Goal: Task Accomplishment & Management: Complete application form

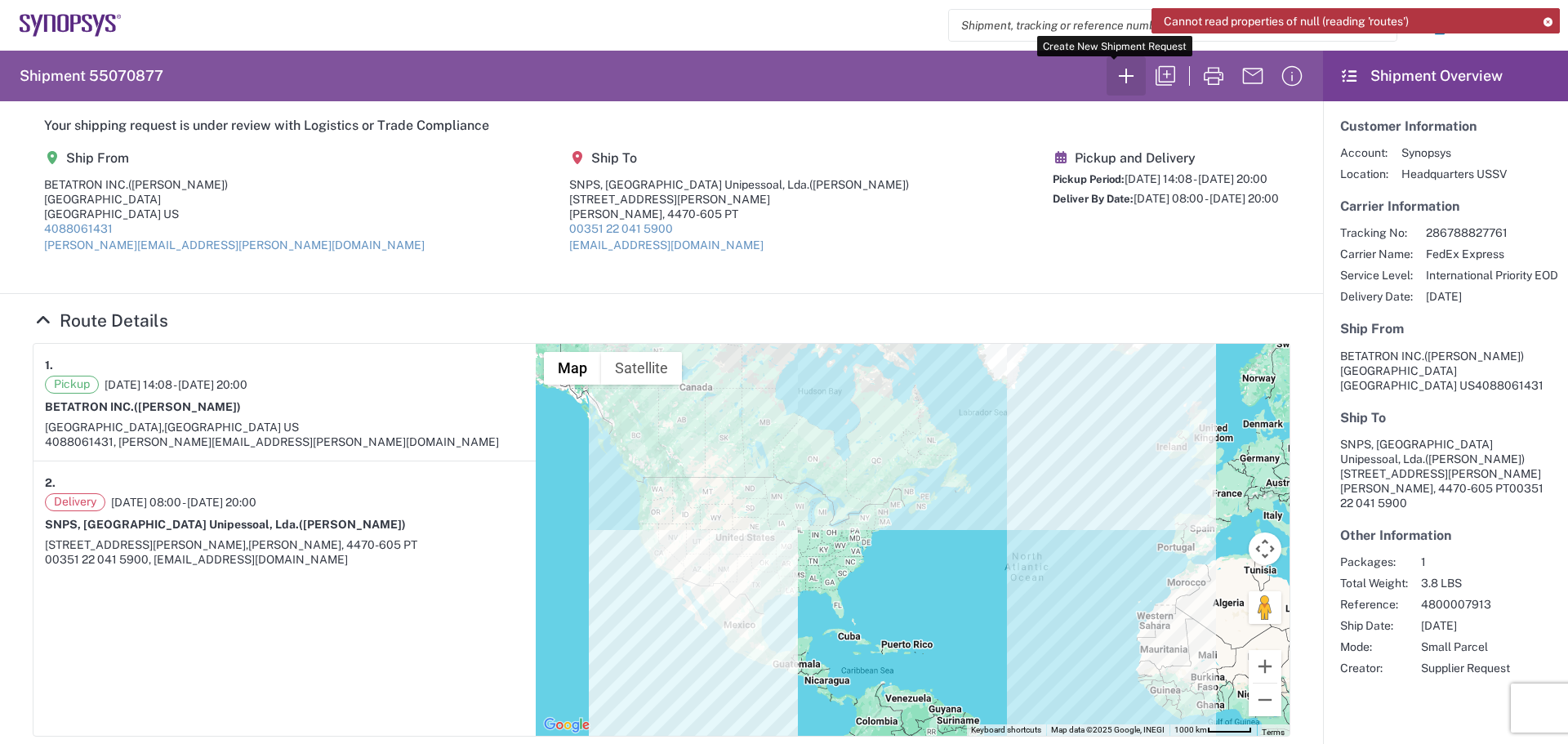
click at [1119, 78] on icon "button" at bounding box center [1126, 75] width 14 height 14
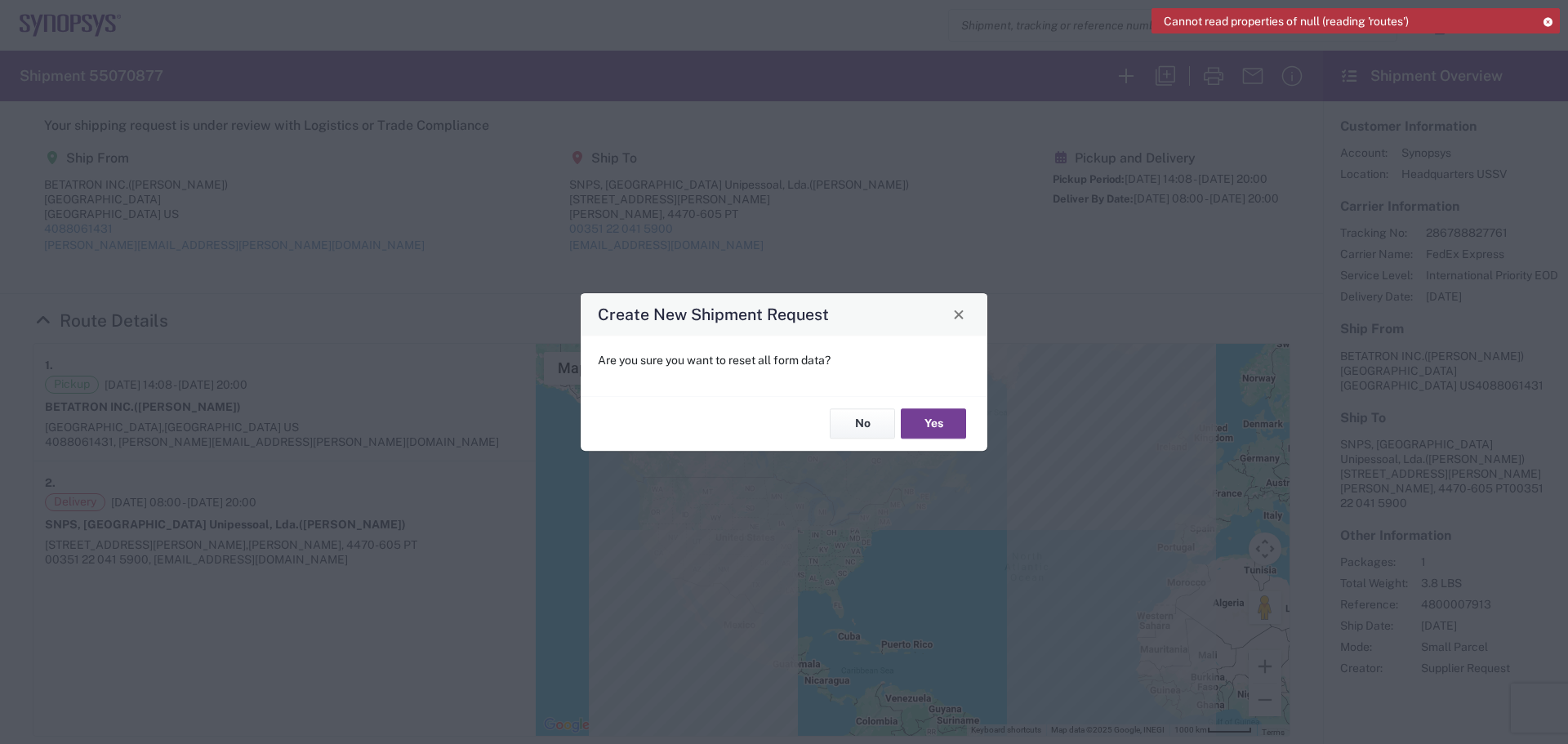
click at [943, 427] on button "Yes" at bounding box center [933, 424] width 65 height 30
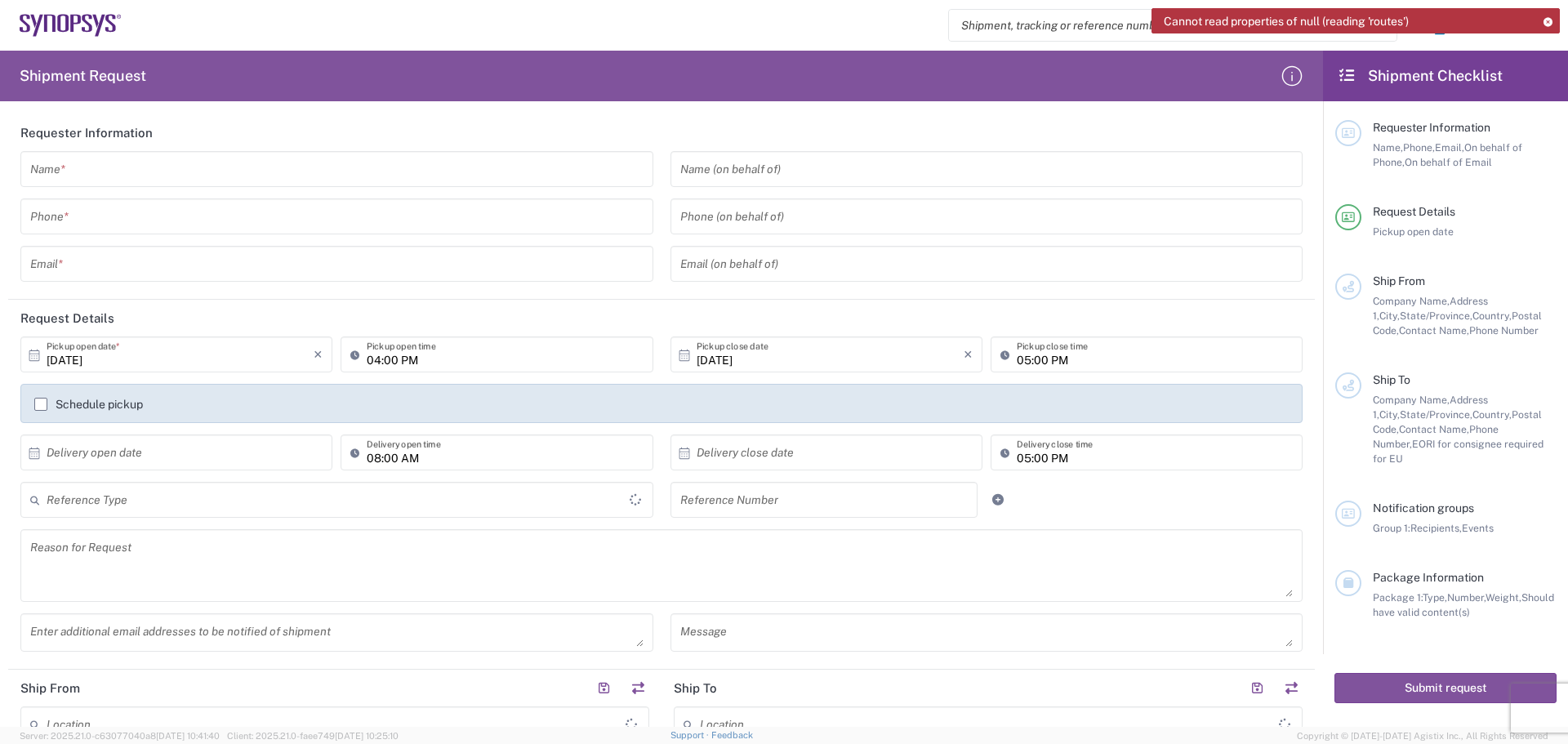
click at [149, 170] on input "text" at bounding box center [337, 170] width 613 height 28
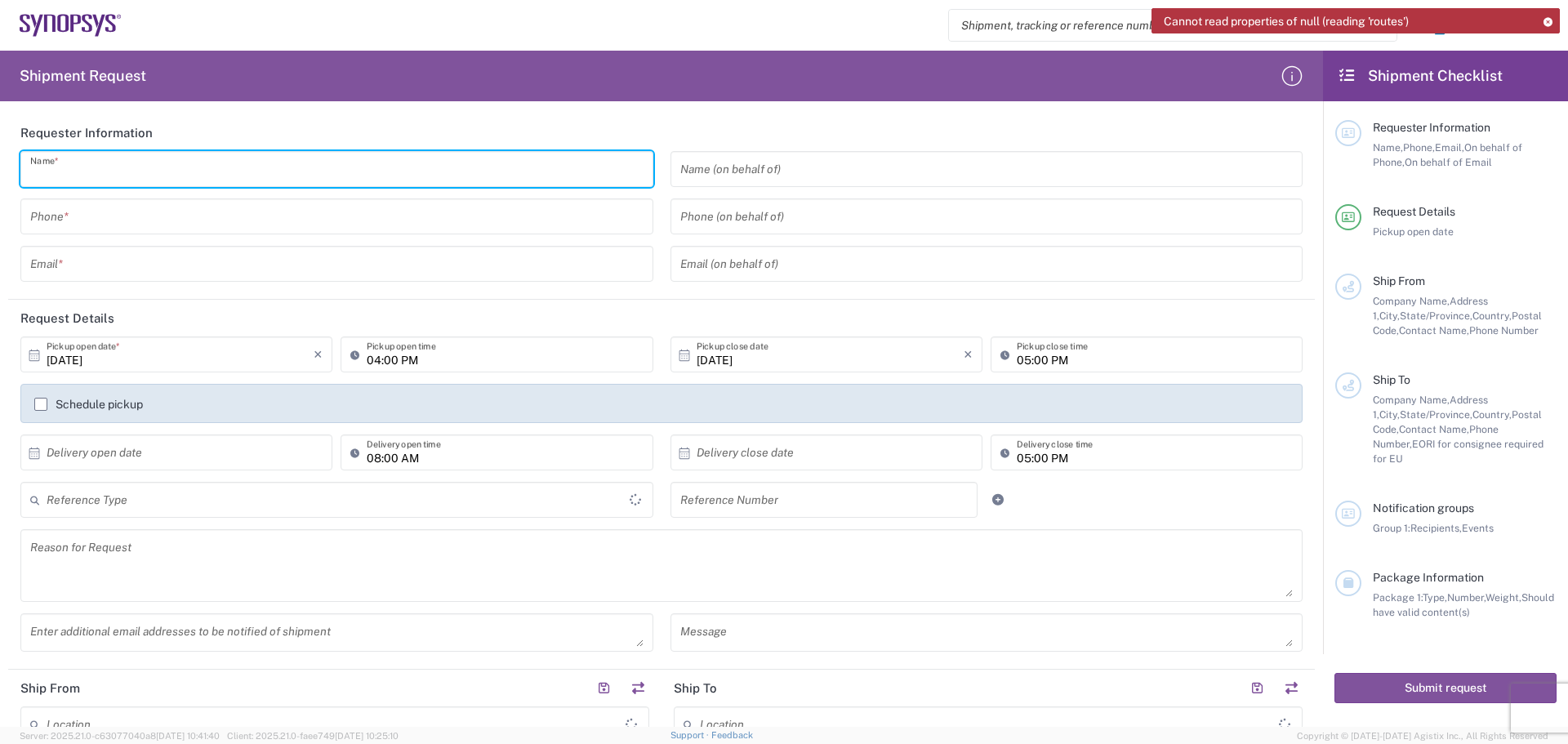
type input "[PERSON_NAME]"
type input "4088061431"
type input "[PERSON_NAME][EMAIL_ADDRESS][PERSON_NAME][DOMAIN_NAME]"
type input "[GEOGRAPHIC_DATA]"
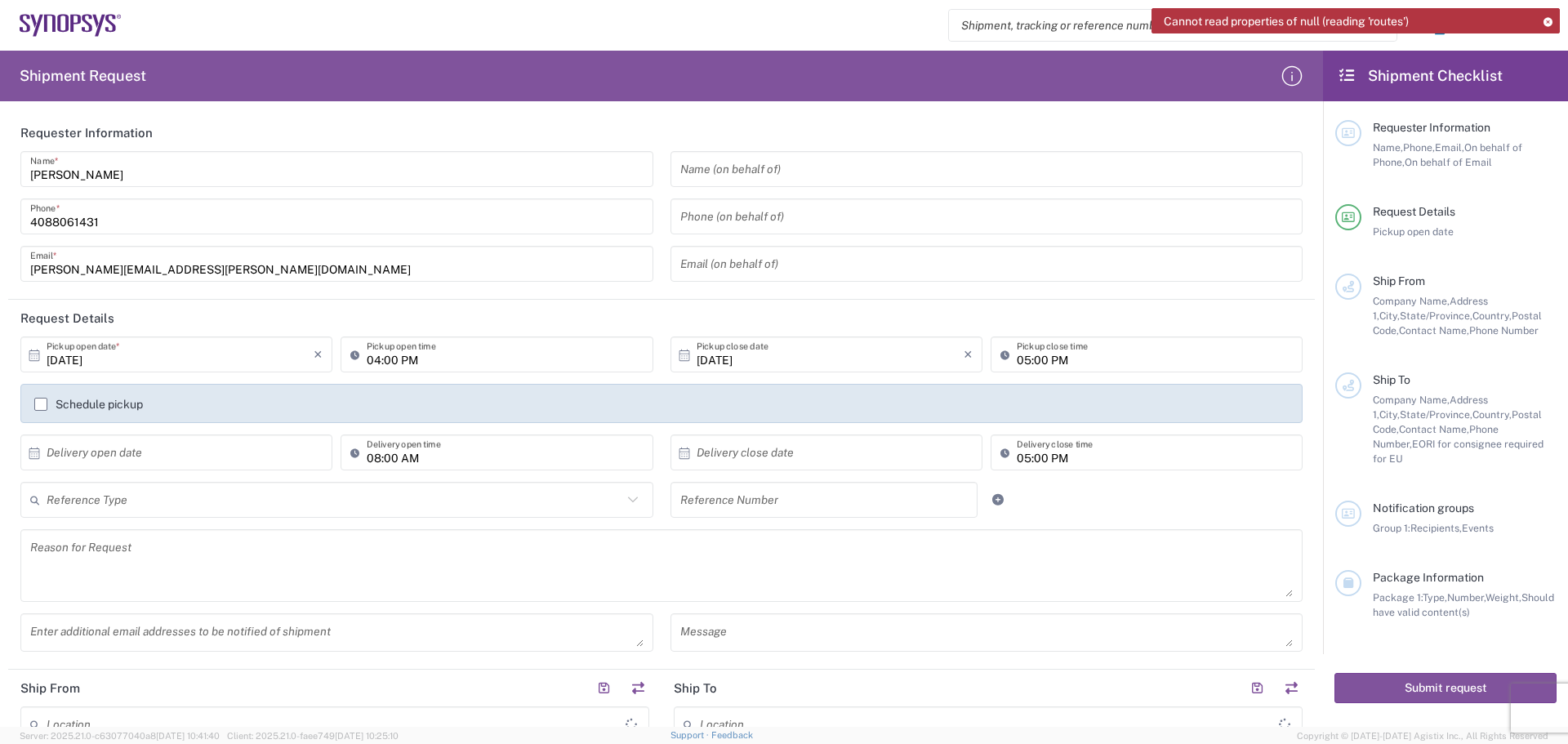
click at [671, 219] on div "Phone (on behalf of)" at bounding box center [987, 216] width 633 height 36
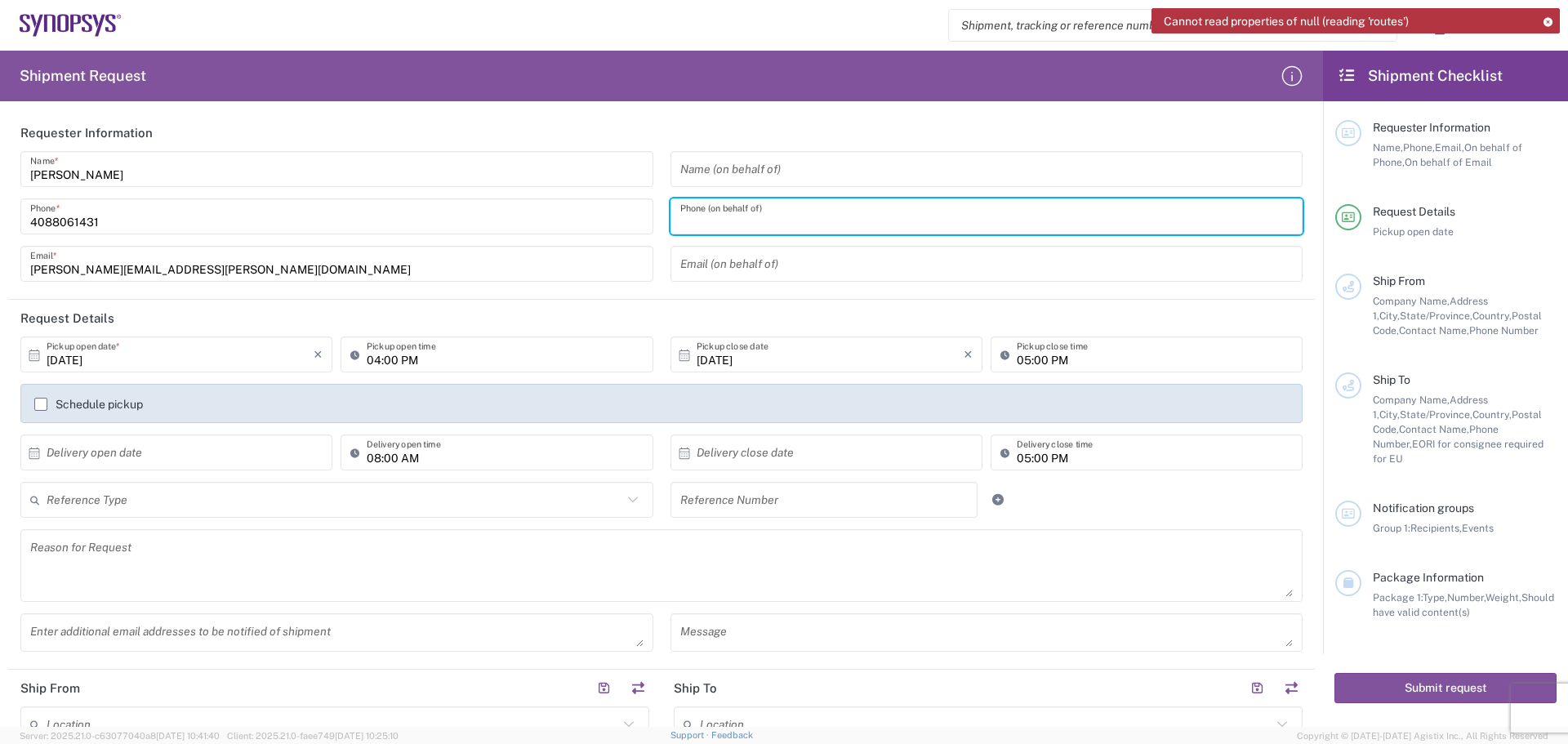
drag, startPoint x: 678, startPoint y: 229, endPoint x: 723, endPoint y: 217, distance: 46.6
click at [723, 217] on input "tel" at bounding box center [987, 216] width 613 height 28
type input "4088061431"
click at [57, 448] on input "text" at bounding box center [179, 453] width 267 height 28
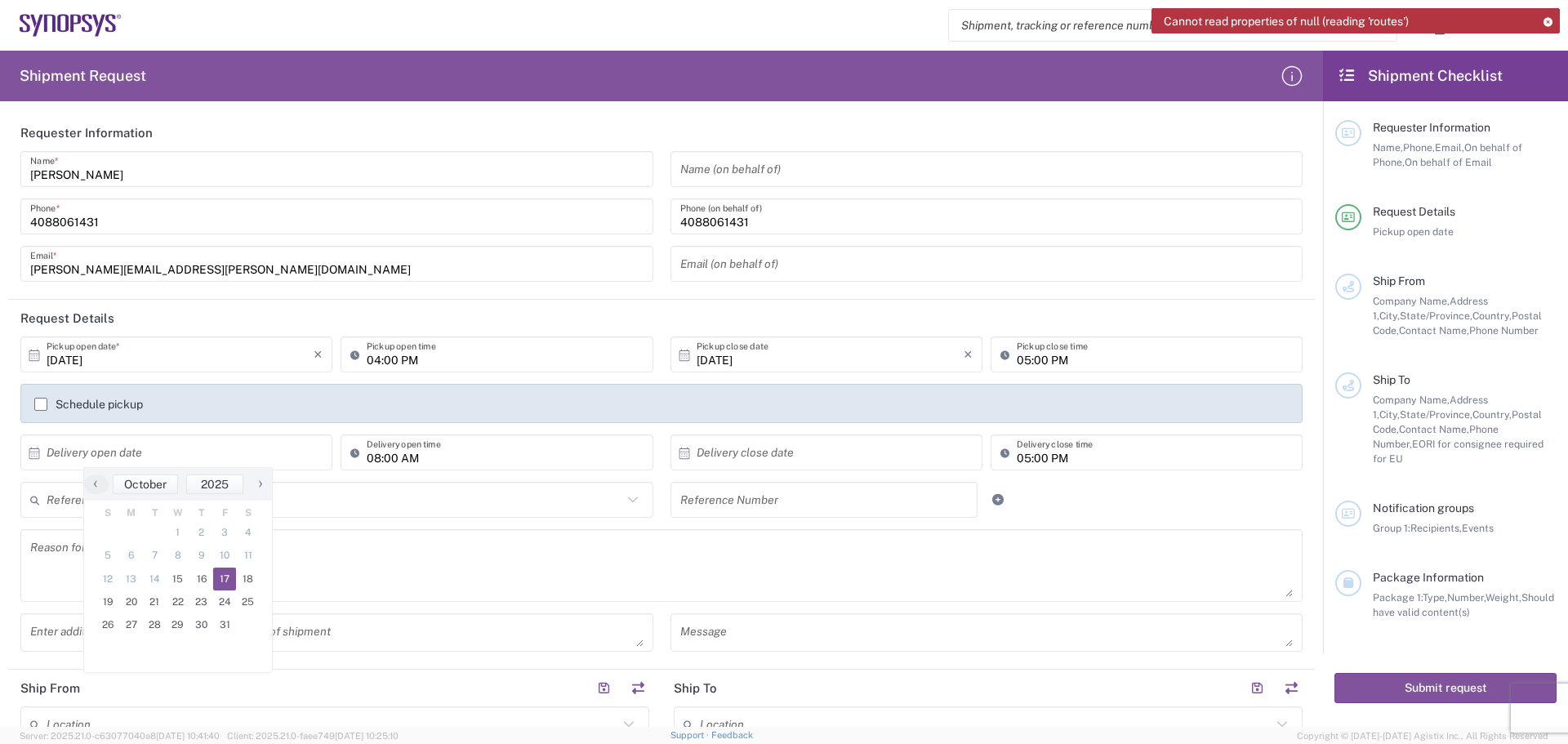
click at [229, 577] on span "17" at bounding box center [225, 579] width 24 height 23
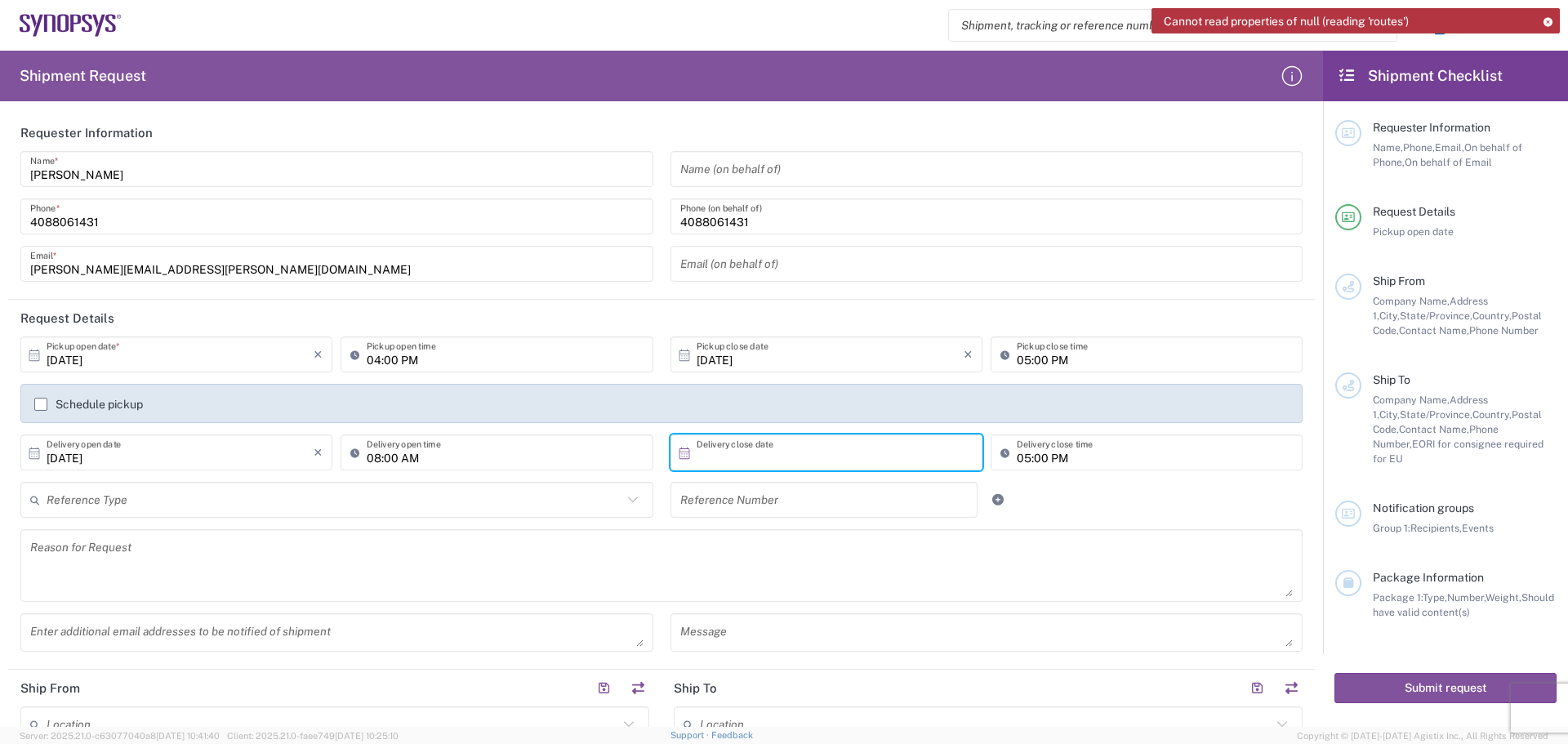
click at [702, 454] on input "text" at bounding box center [830, 453] width 267 height 28
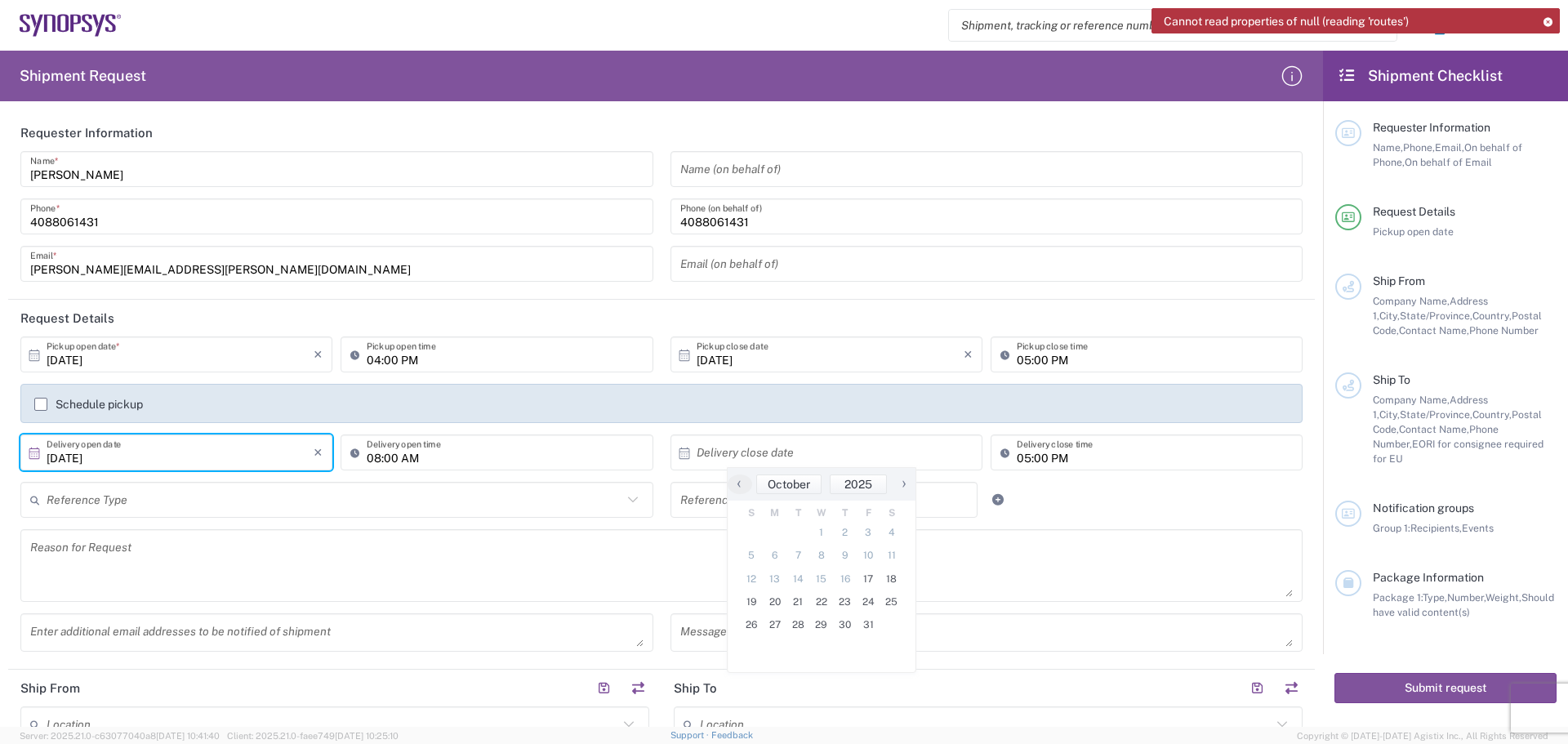
click at [121, 453] on input "[DATE]" at bounding box center [179, 453] width 267 height 28
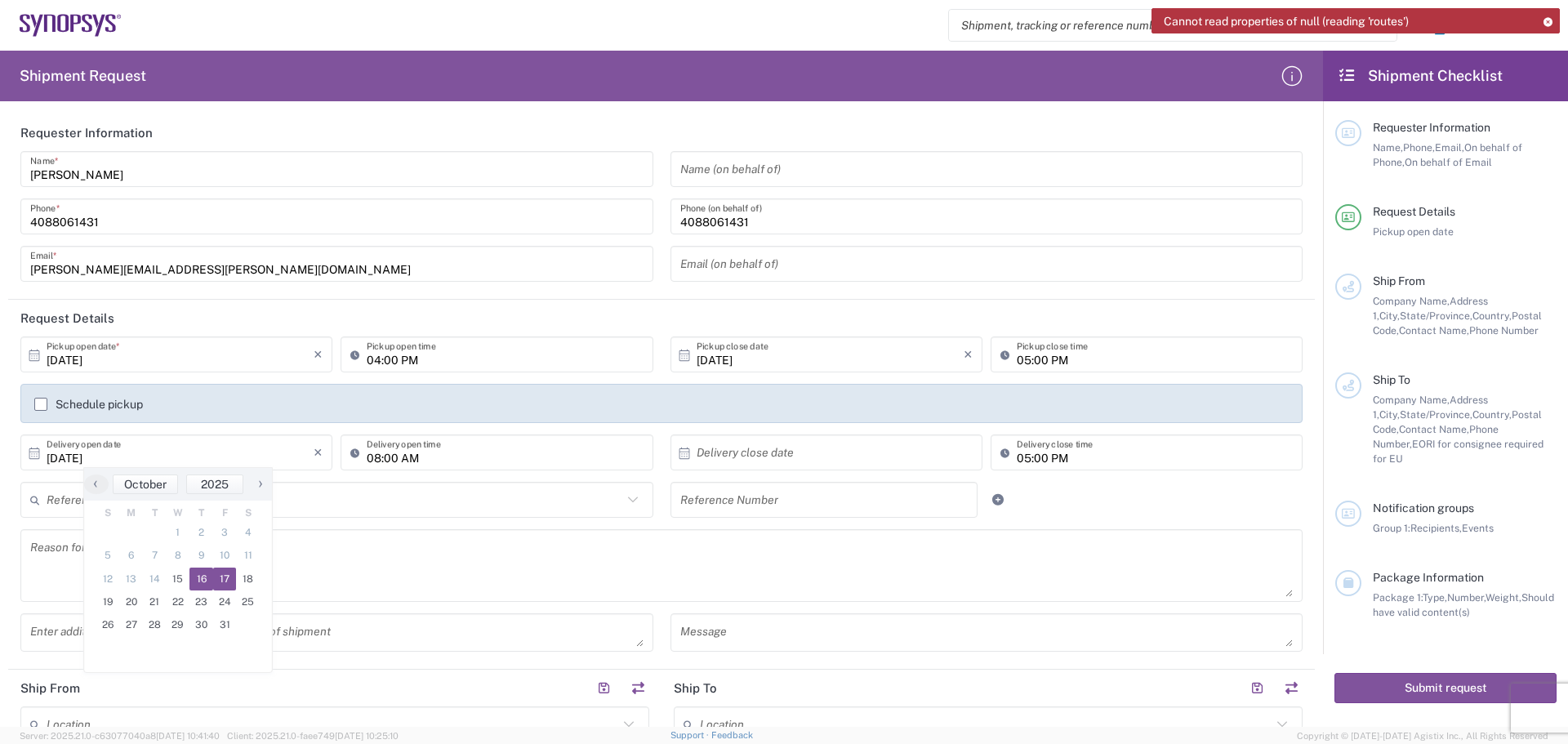
click at [202, 579] on span "16" at bounding box center [201, 579] width 24 height 23
type input "[DATE]"
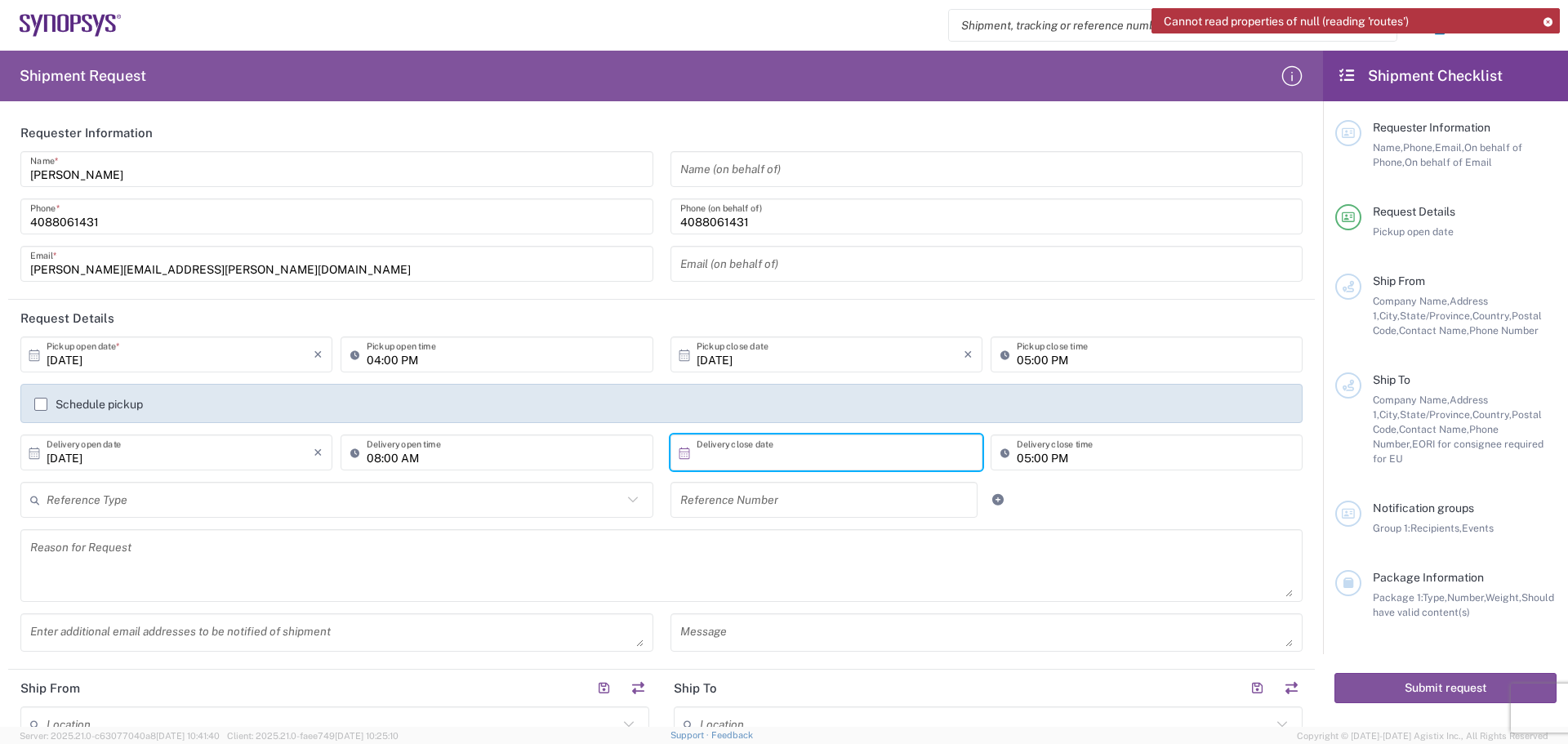
click at [697, 453] on input "text" at bounding box center [830, 453] width 267 height 28
click at [849, 583] on span "16" at bounding box center [845, 579] width 24 height 23
type input "[DATE]"
click at [101, 493] on input "text" at bounding box center [334, 500] width 576 height 28
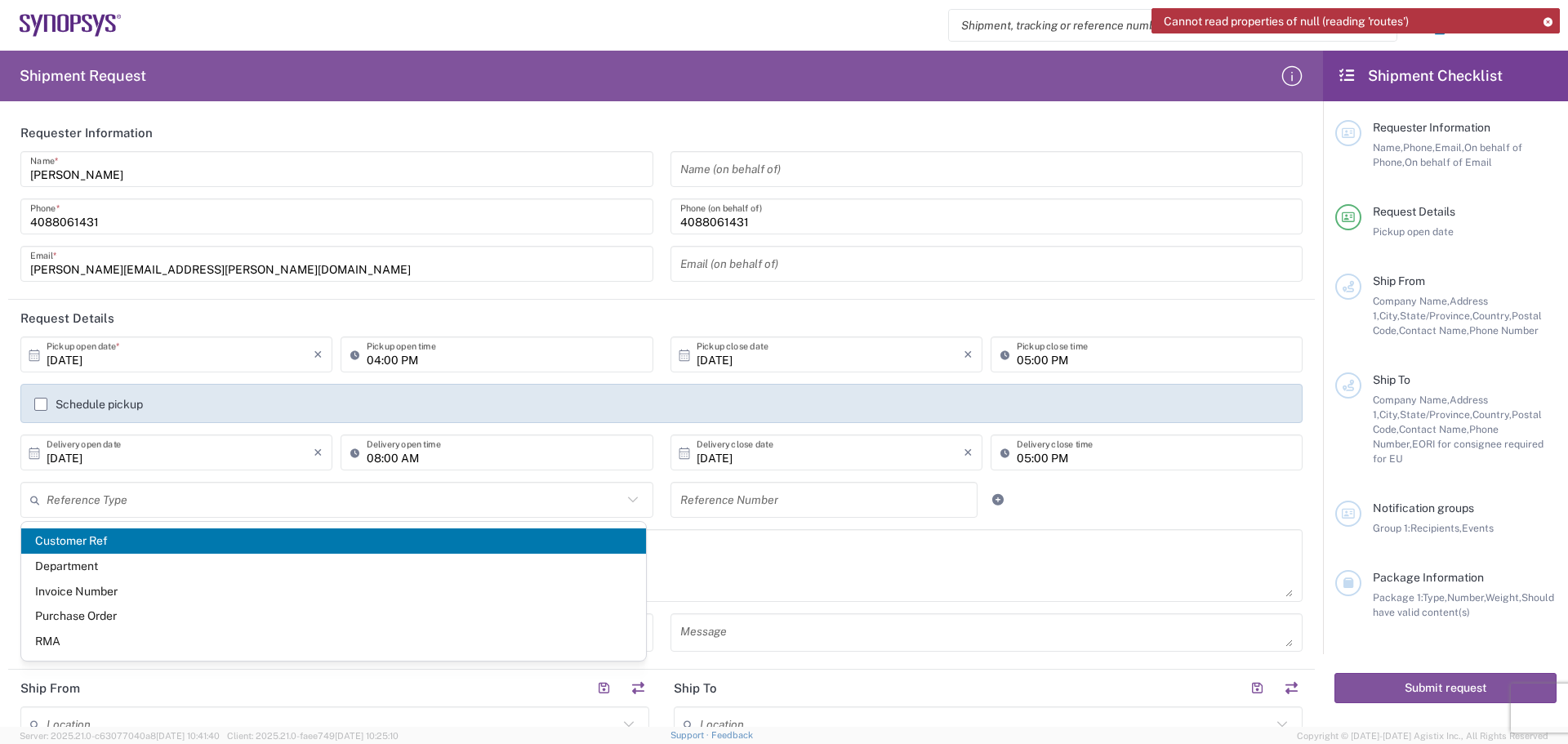
click at [174, 545] on span "Customer Ref" at bounding box center [333, 541] width 625 height 26
type input "Customer Ref"
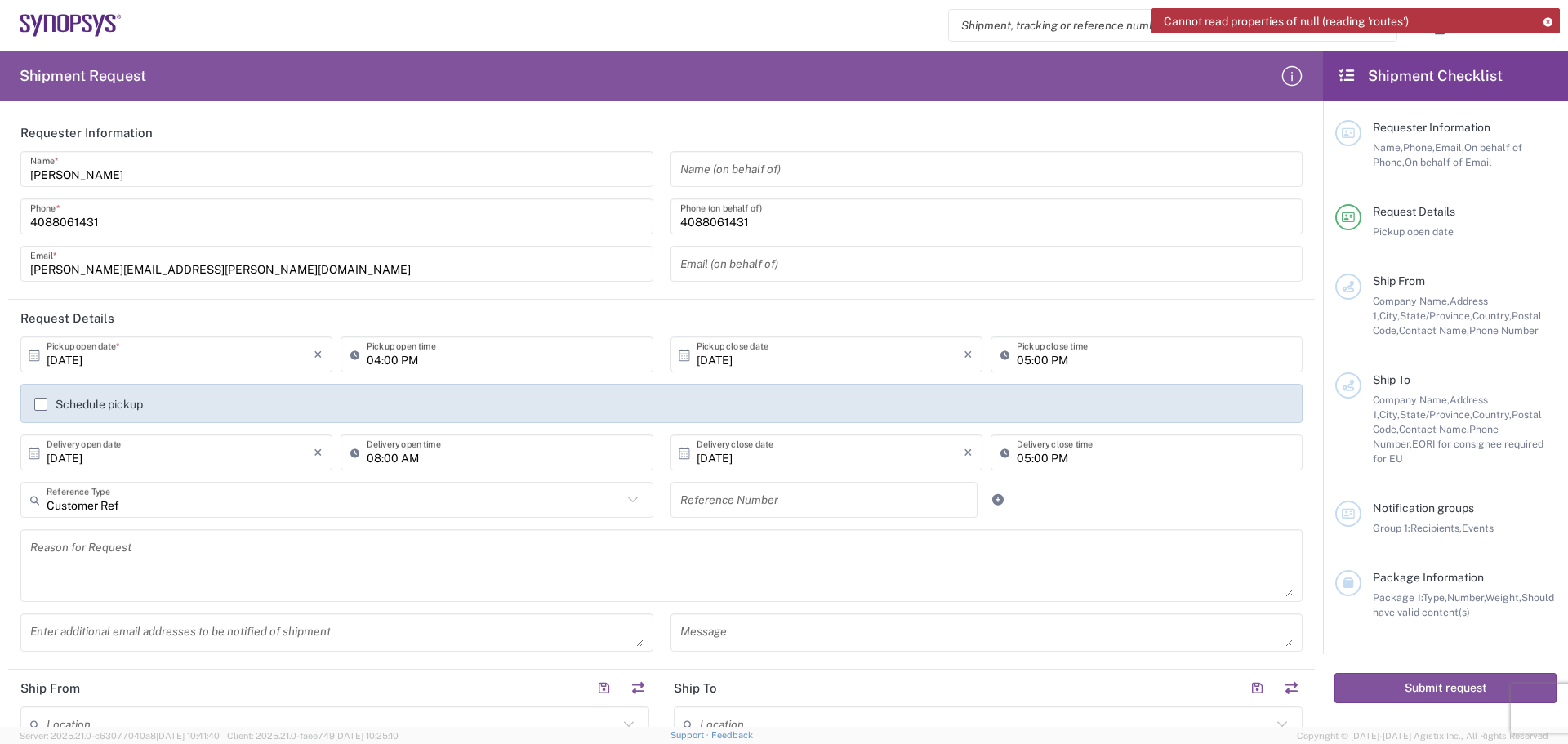
click at [706, 503] on input "text" at bounding box center [825, 500] width 289 height 28
type input "E128MP revB"
click at [45, 548] on textarea at bounding box center [662, 566] width 1263 height 63
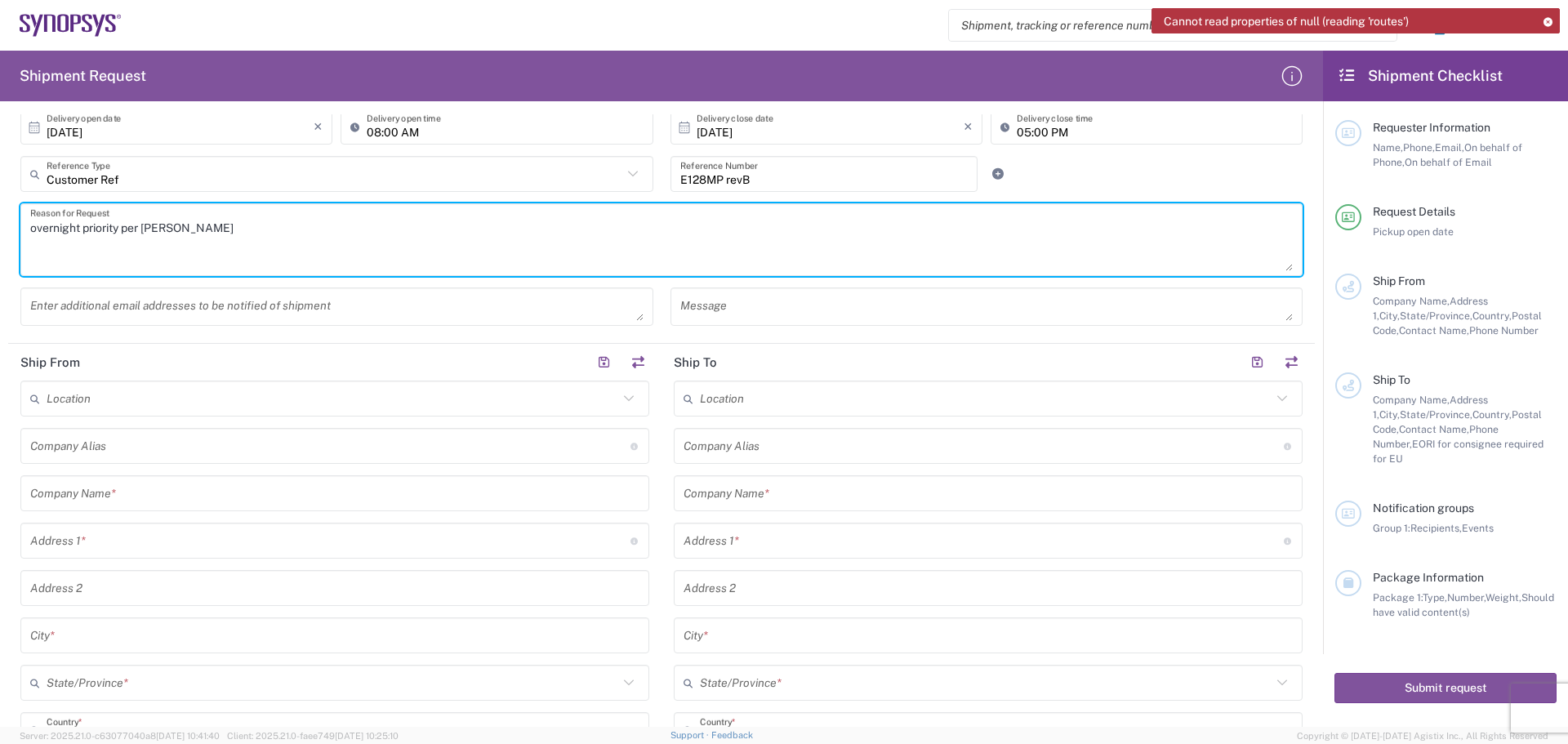
scroll to position [326, 0]
type textarea "overnight priority per [PERSON_NAME]"
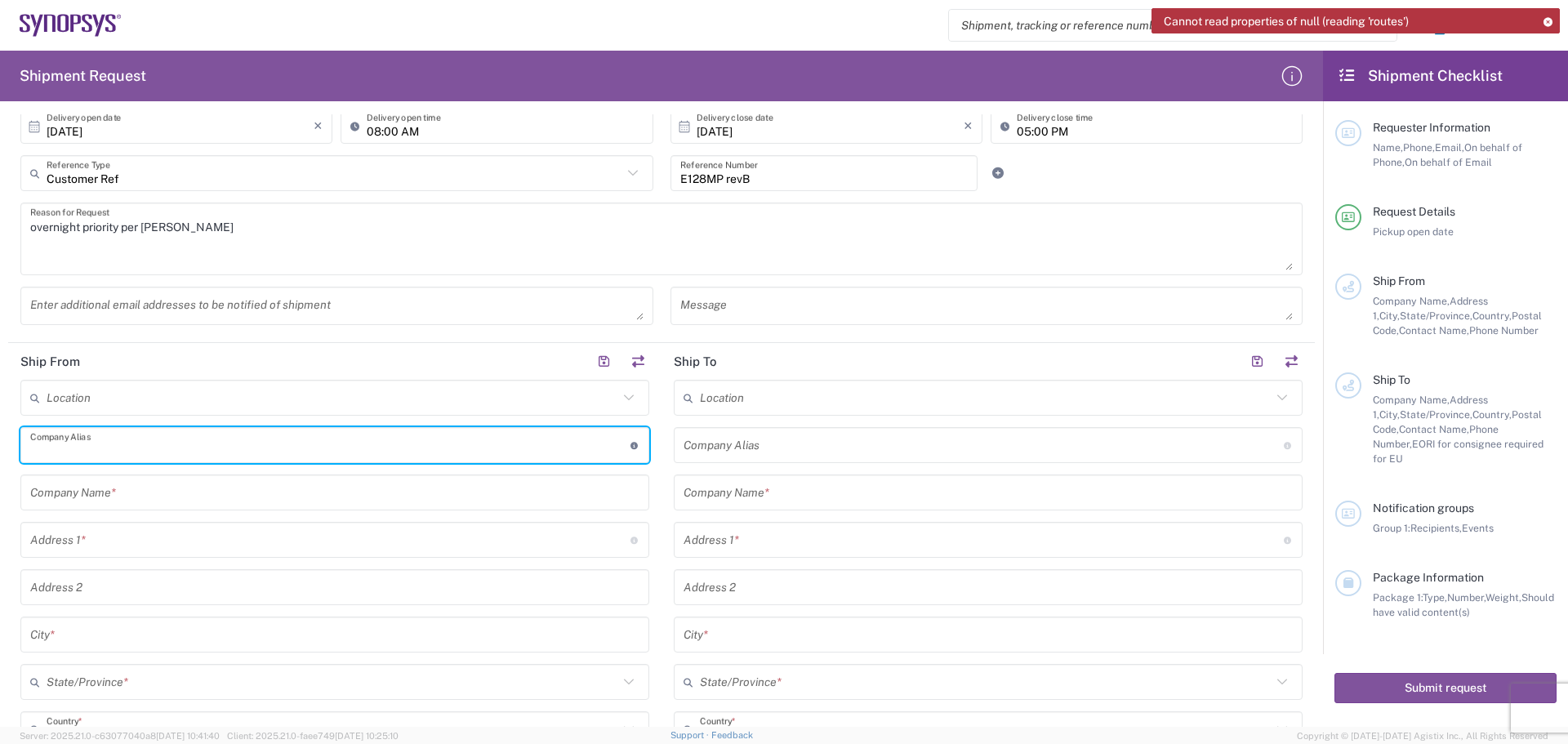
click at [51, 446] on input "text" at bounding box center [330, 445] width 601 height 28
type input "Betatron Inc."
type input "[PERSON_NAME][EMAIL_ADDRESS][PERSON_NAME][DOMAIN_NAME]"
type input "Betatron Inc."
type input "[STREET_ADDRESS]"
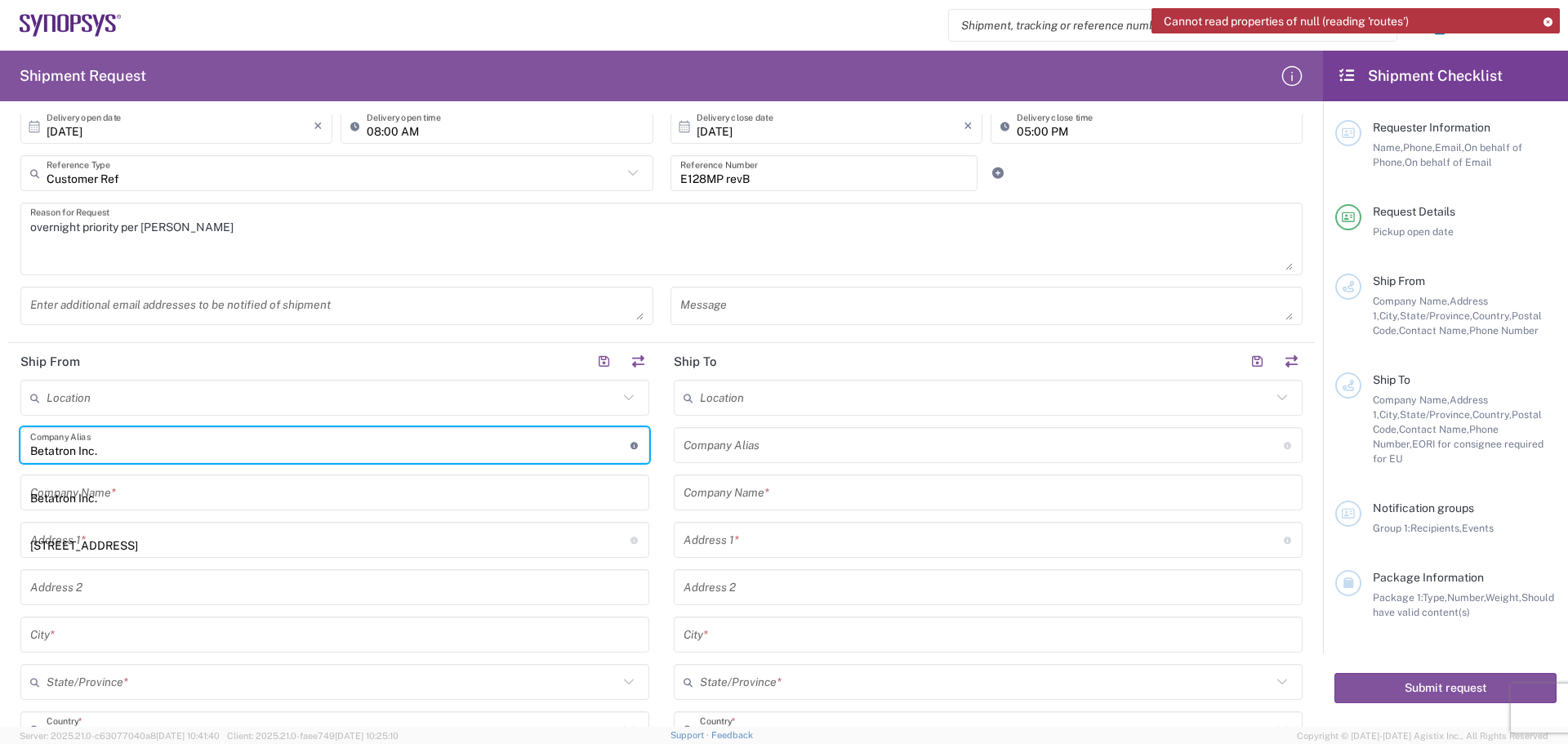
type input "[GEOGRAPHIC_DATA][PERSON_NAME]"
type input "[US_STATE]"
type input "[GEOGRAPHIC_DATA]"
type input "95131"
type input "[PERSON_NAME]"
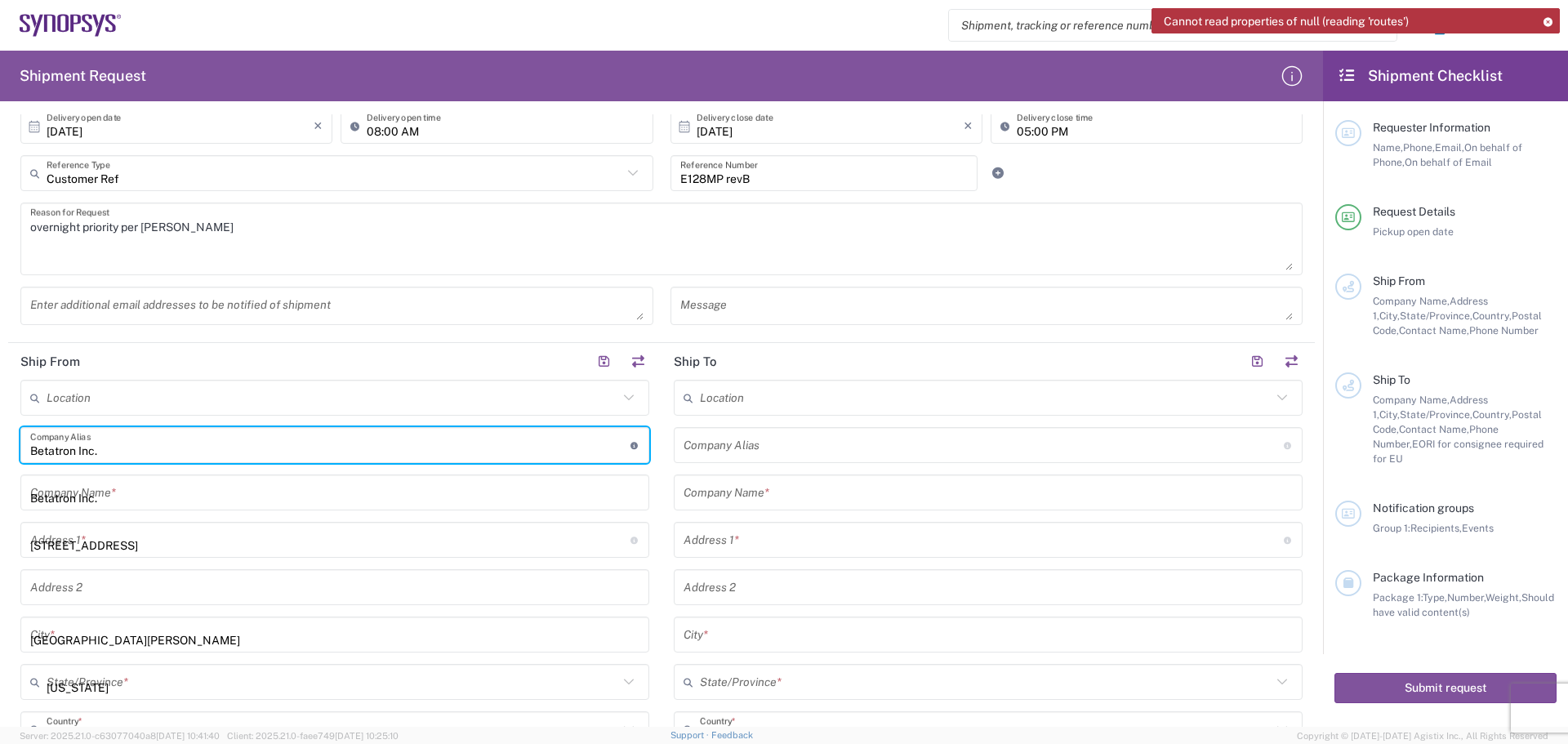
type input "4088061431"
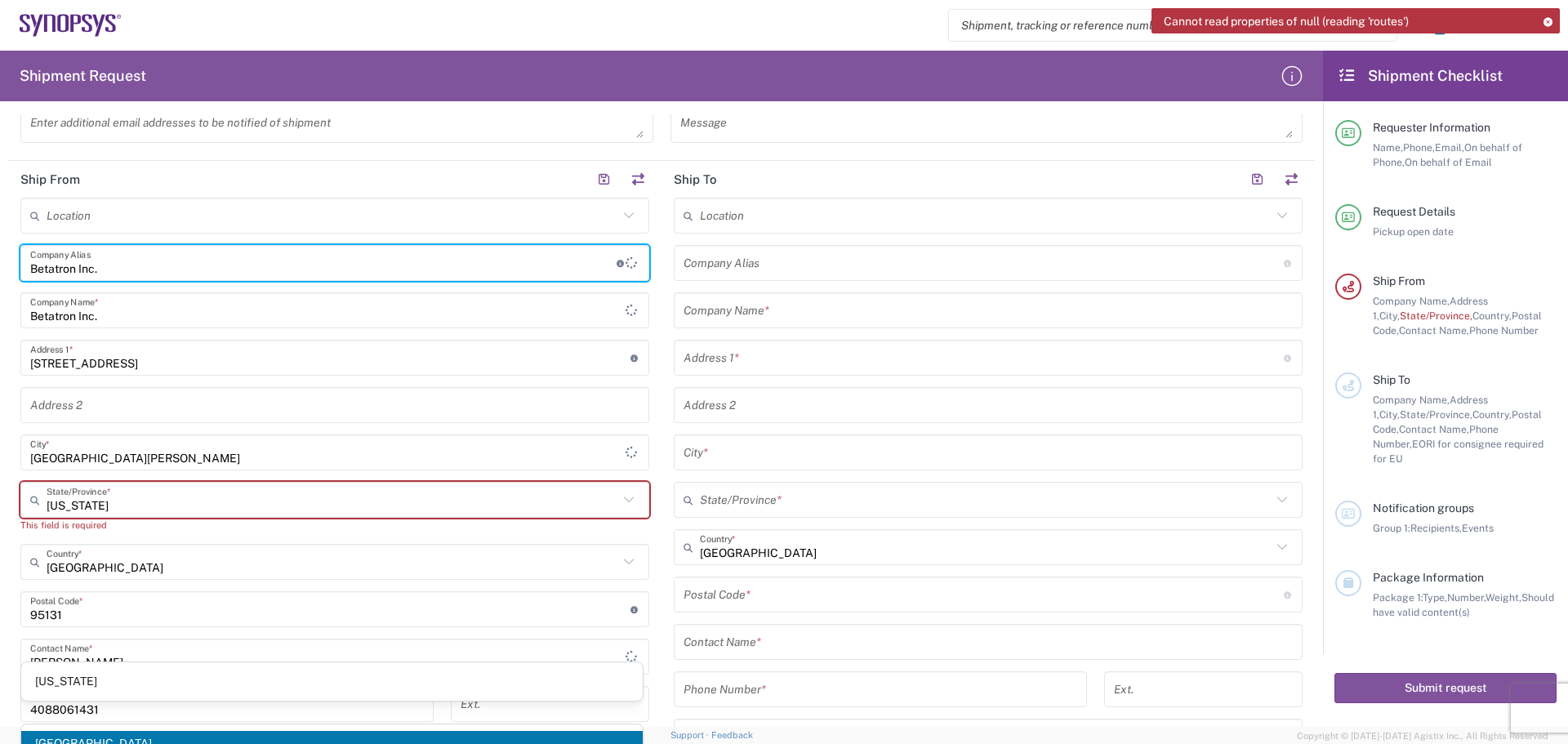
scroll to position [654, 0]
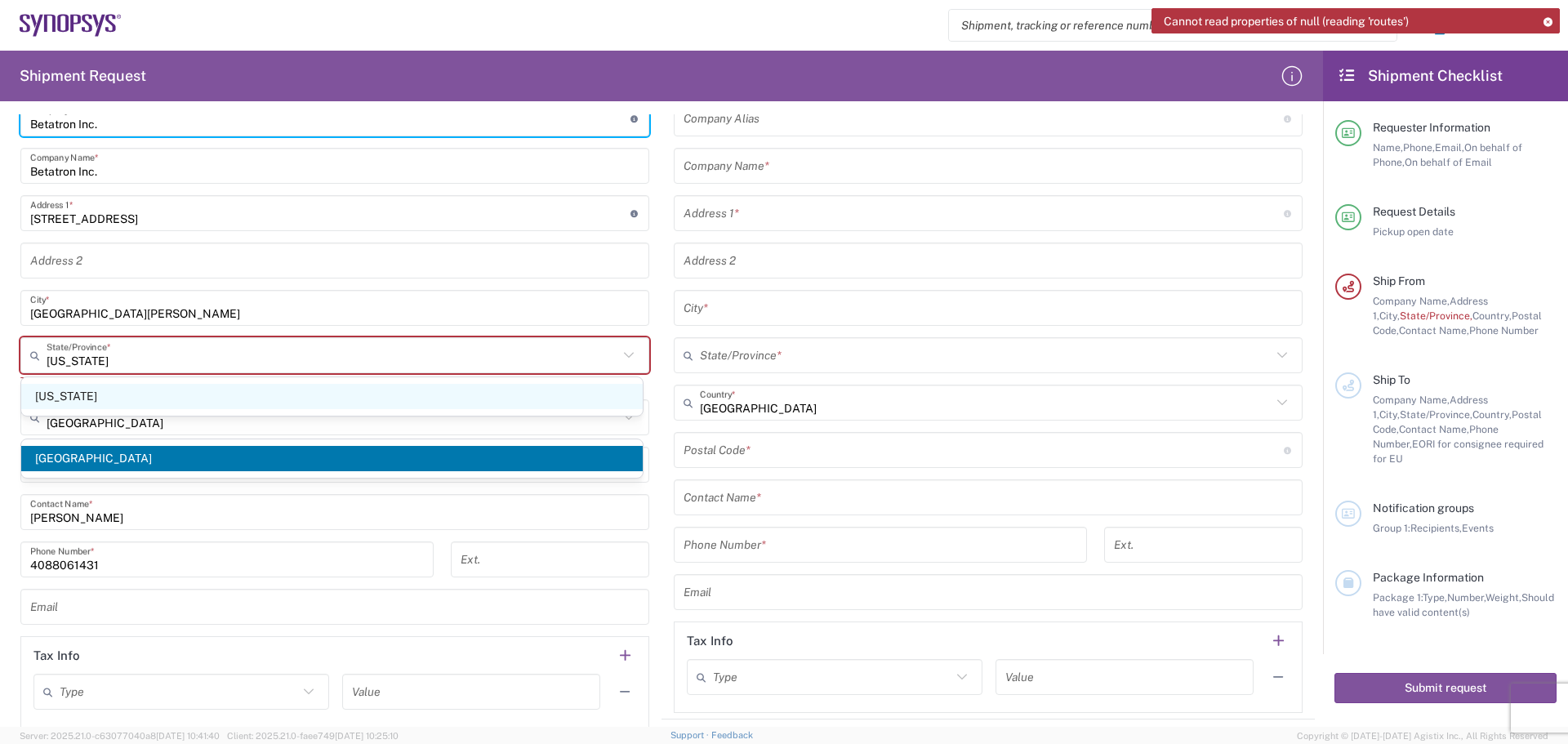
click at [199, 405] on span "[US_STATE]" at bounding box center [331, 397] width 622 height 26
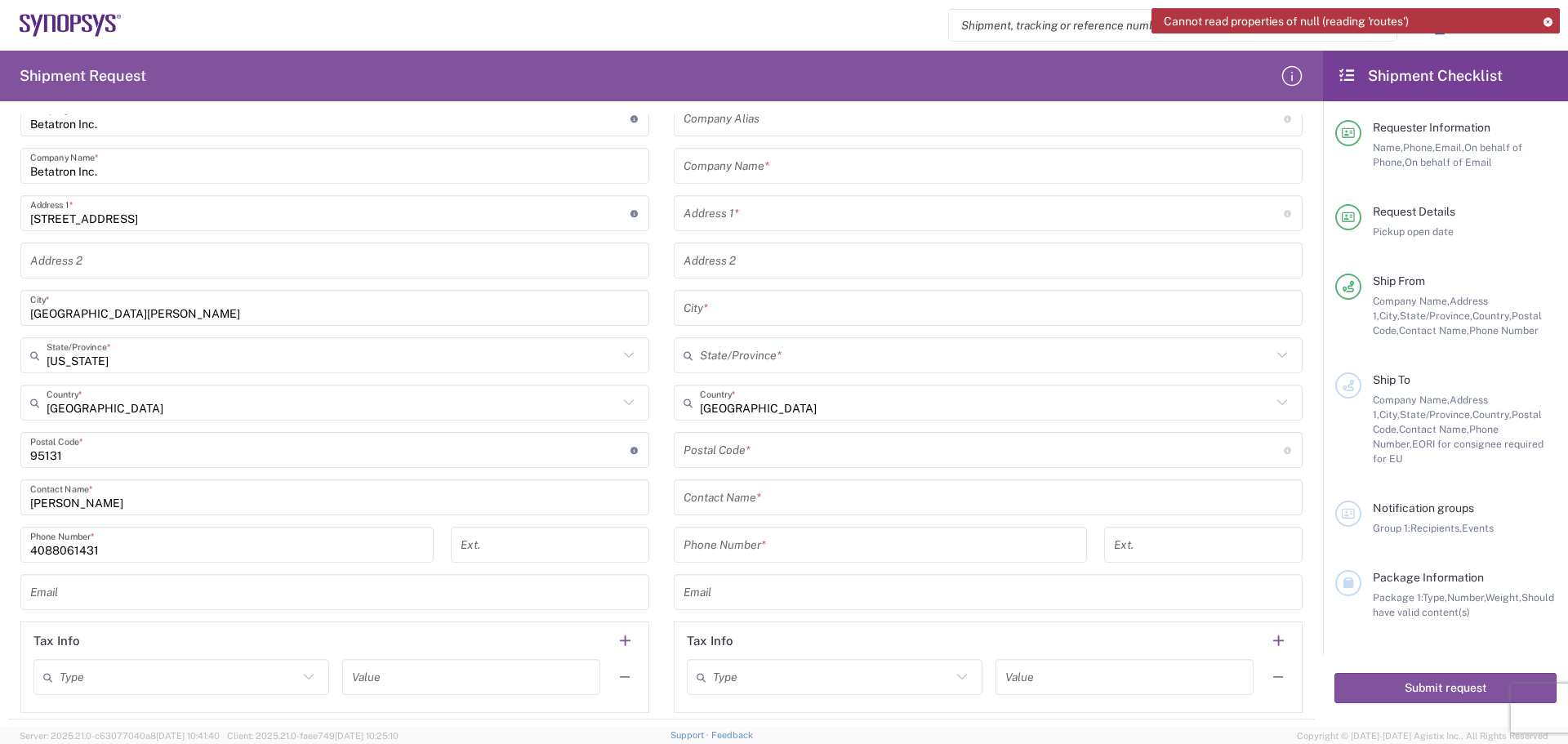
click at [89, 597] on input "text" at bounding box center [335, 592] width 609 height 28
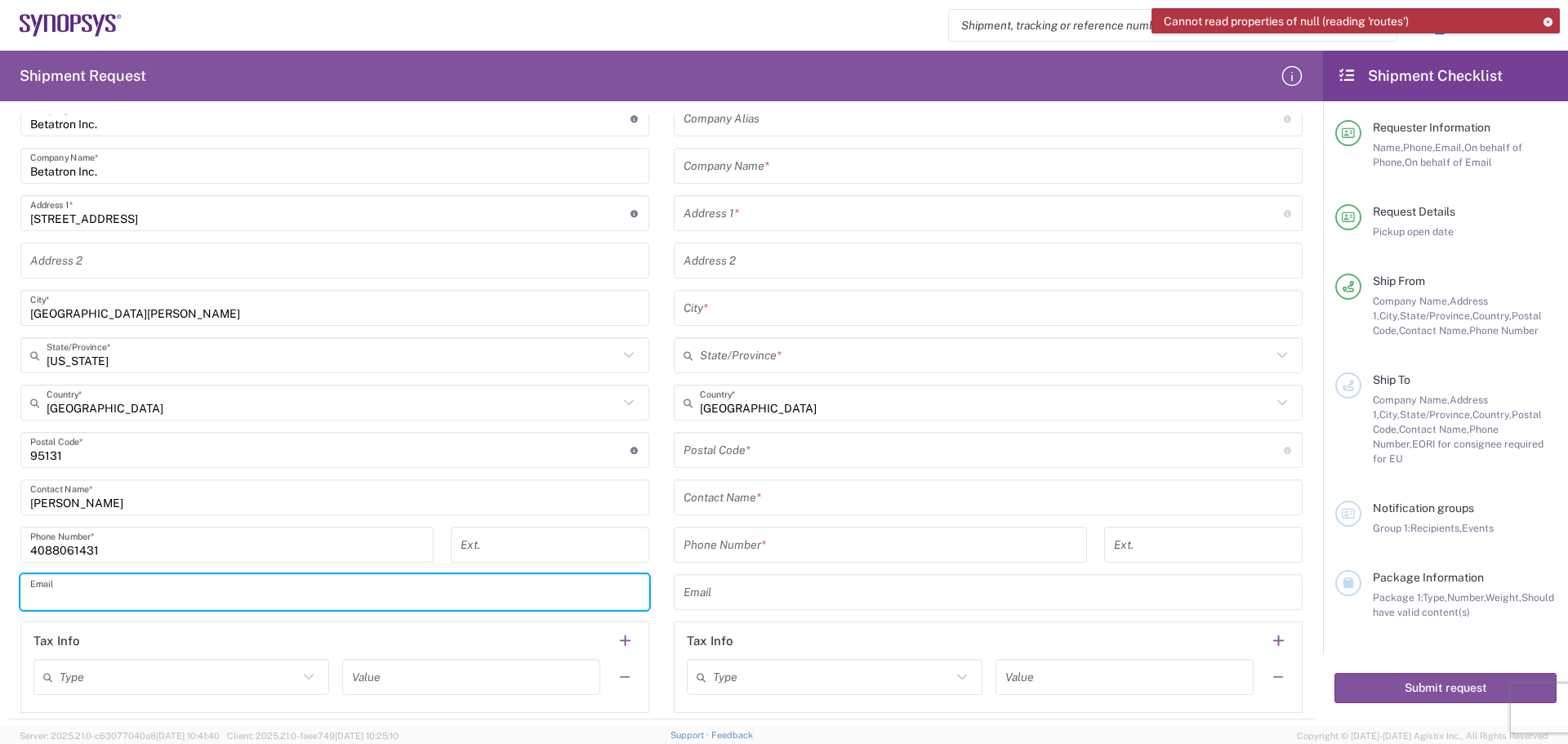
type input "[PERSON_NAME][EMAIL_ADDRESS][PERSON_NAME][DOMAIN_NAME]"
type input "Betatron Inc."
type input "[STREET_ADDRESS]"
type input "[GEOGRAPHIC_DATA][PERSON_NAME]"
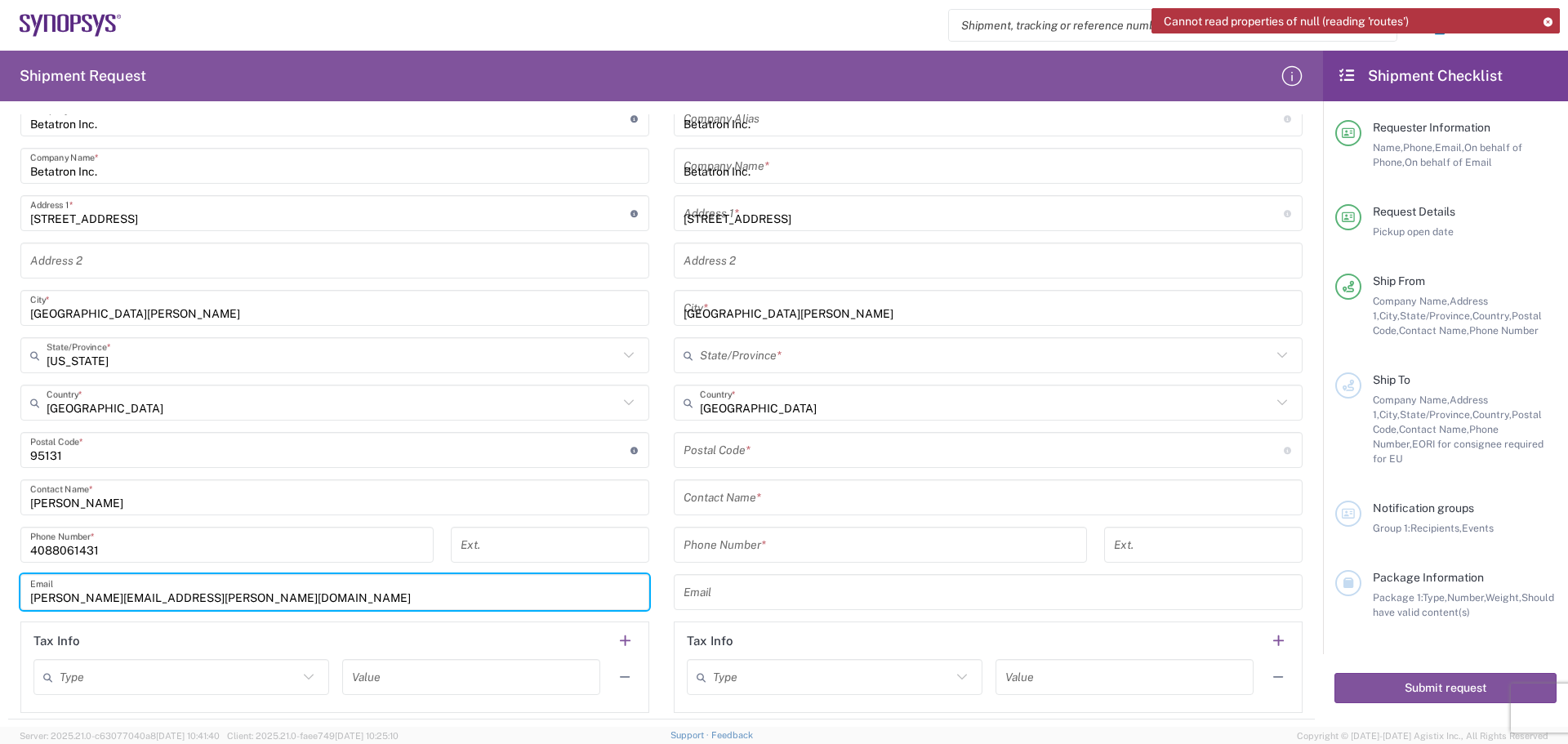
type input "[US_STATE]"
type input "[GEOGRAPHIC_DATA]"
type input "95131"
type input "[PERSON_NAME]"
type input "4088061431"
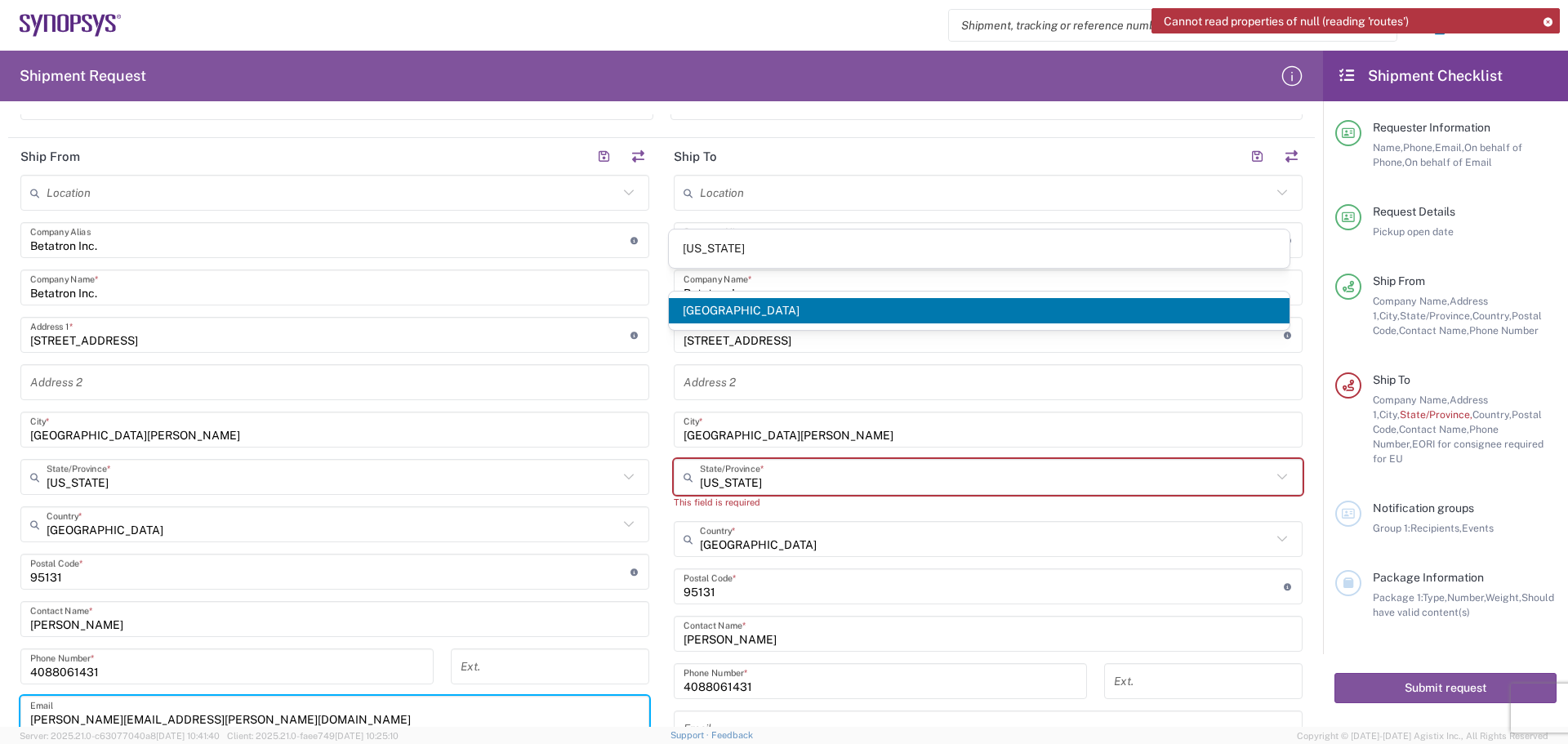
scroll to position [245, 0]
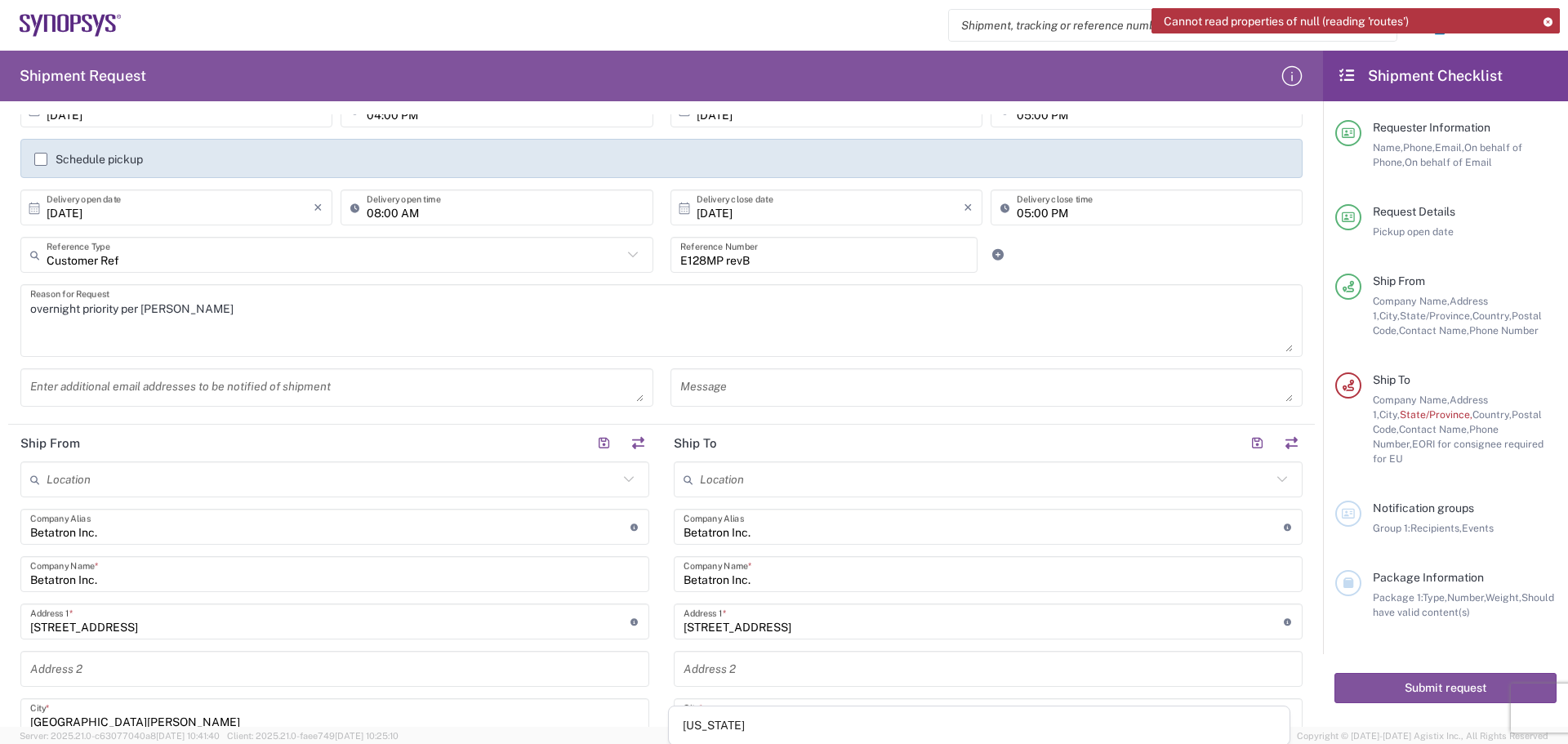
click at [703, 480] on input "text" at bounding box center [986, 480] width 571 height 28
drag, startPoint x: 759, startPoint y: 525, endPoint x: 681, endPoint y: 557, distance: 84.3
click at [759, 526] on span "Hillsboro US03" at bounding box center [980, 520] width 622 height 26
type input "Hillsboro US03"
type input "Synopsys Inc"
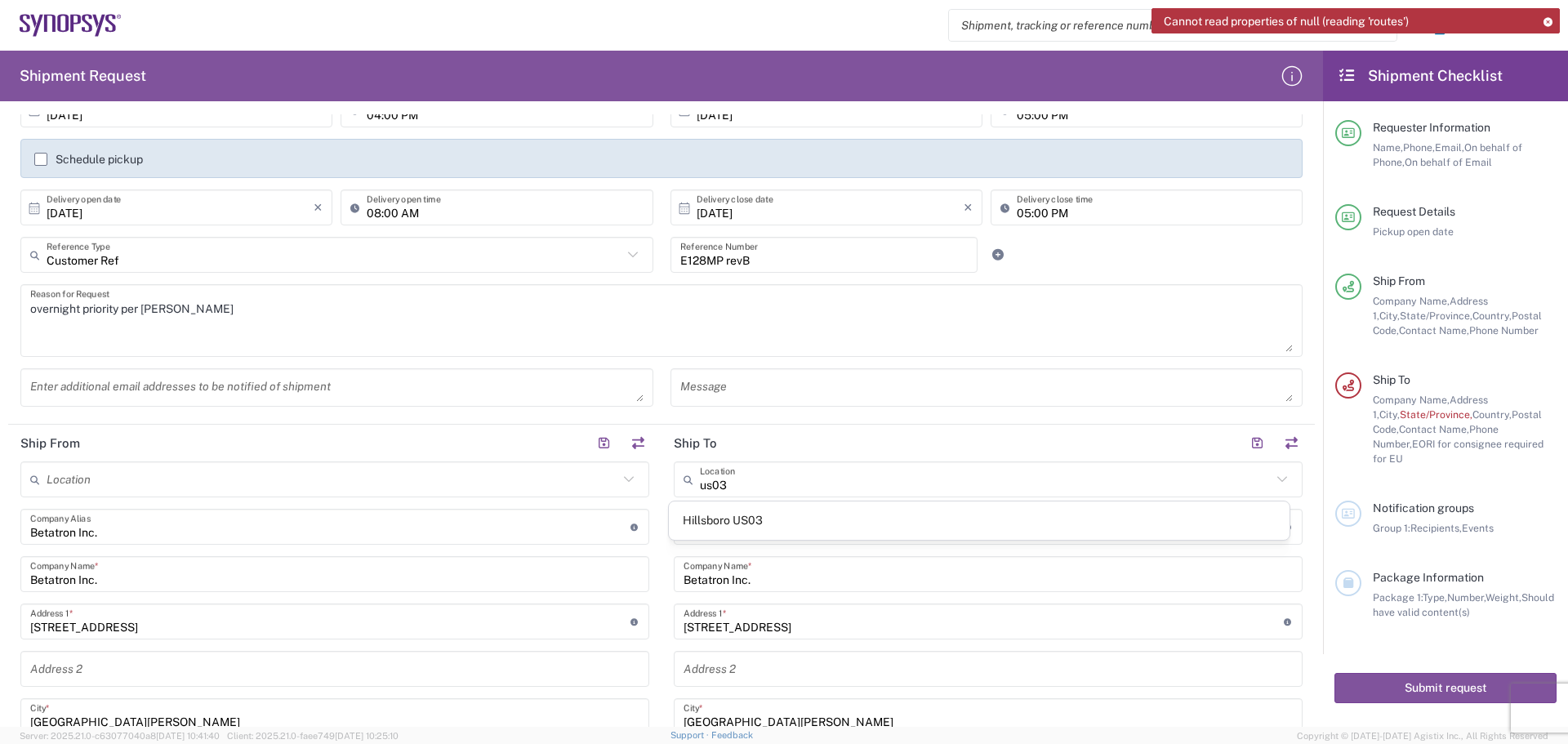
type input "[STREET_ADDRESS][PERSON_NAME]"
type input "Suite 400"
type input "Hillsboro"
type input "[US_STATE]"
type input "97124"
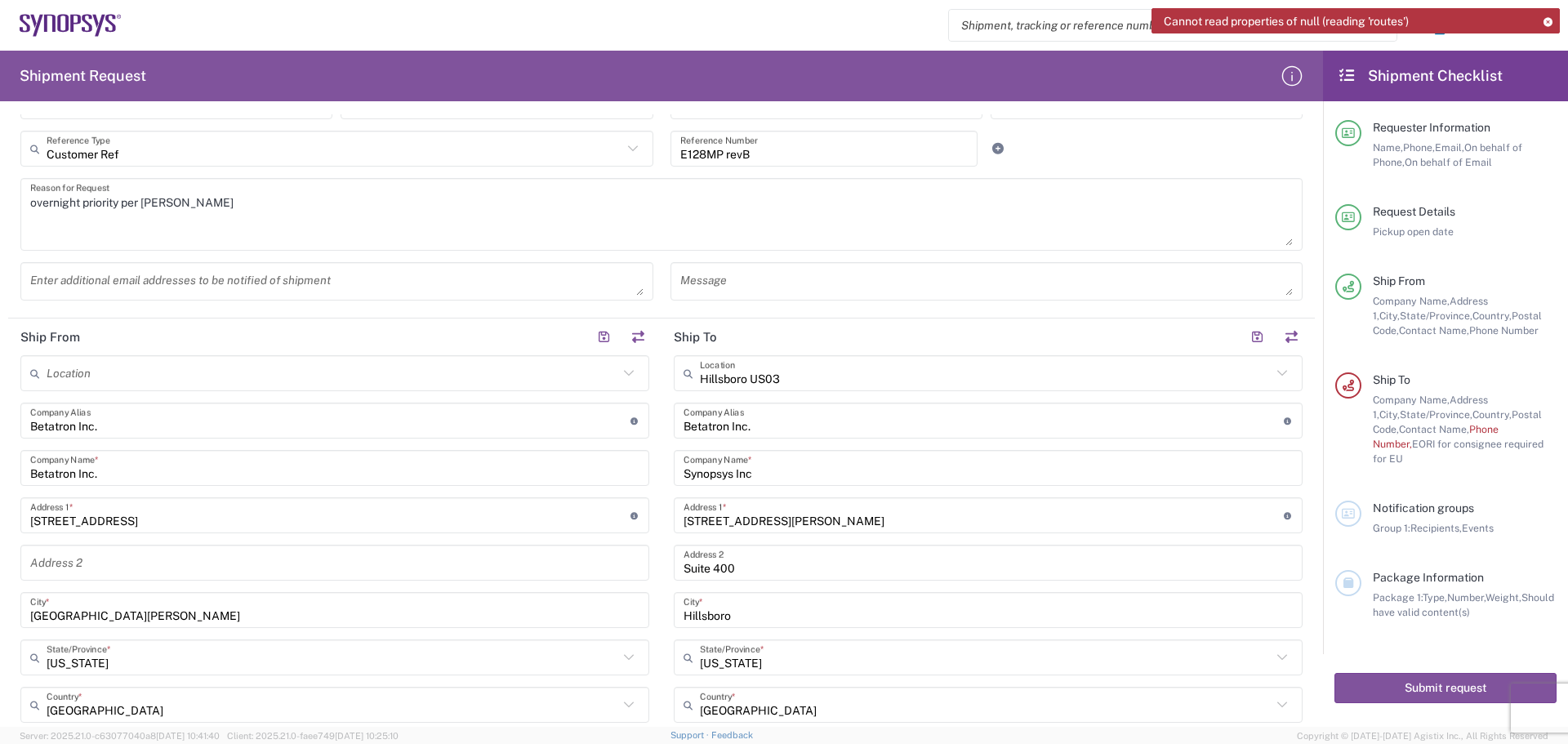
scroll to position [490, 0]
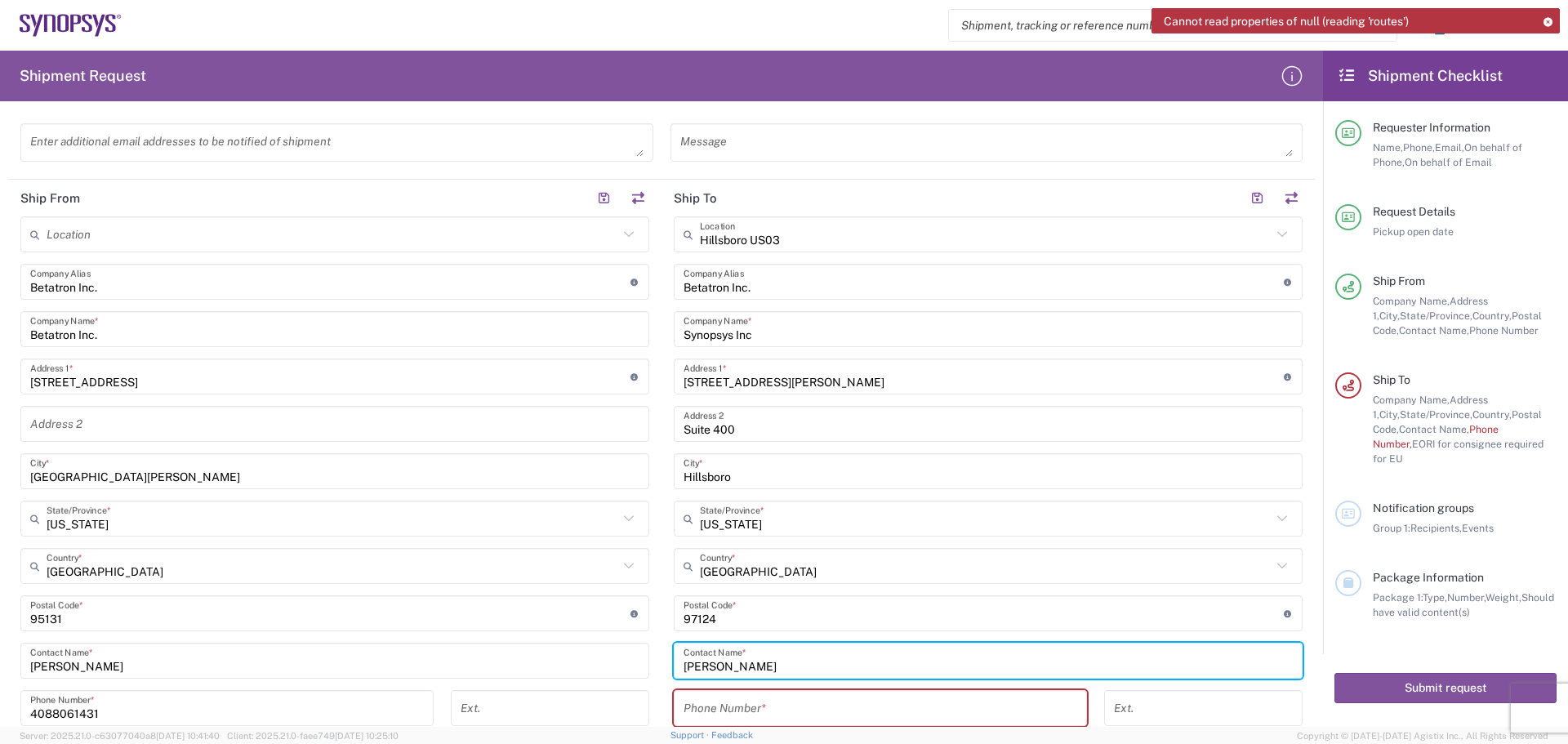
drag, startPoint x: 745, startPoint y: 662, endPoint x: 636, endPoint y: 657, distance: 109.1
click at [636, 657] on div "Ship From Location [GEOGRAPHIC_DATA] DE04 Agrate Brianza IT01 [GEOGRAPHIC_DATA]…" at bounding box center [662, 530] width 1307 height 703
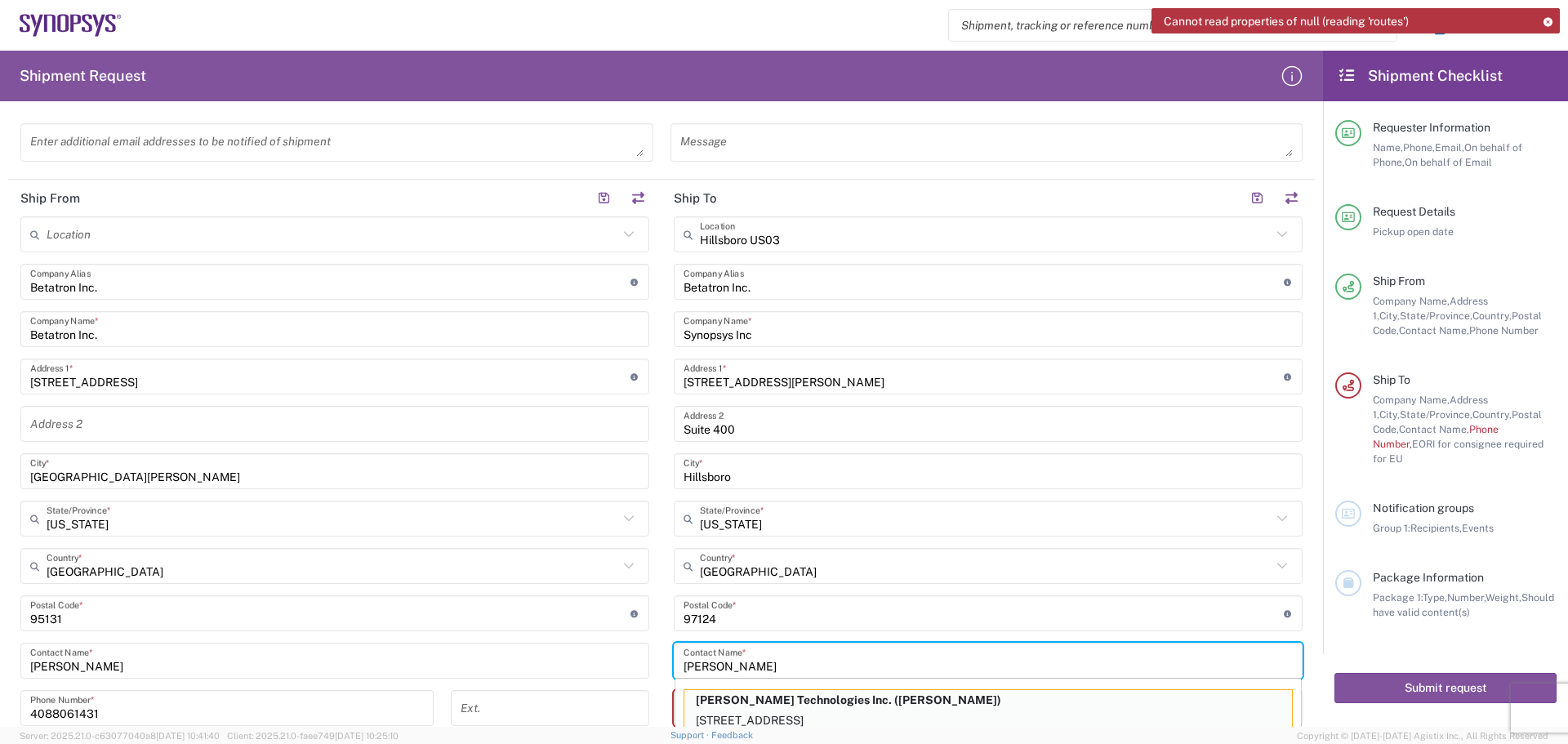
scroll to position [493, 0]
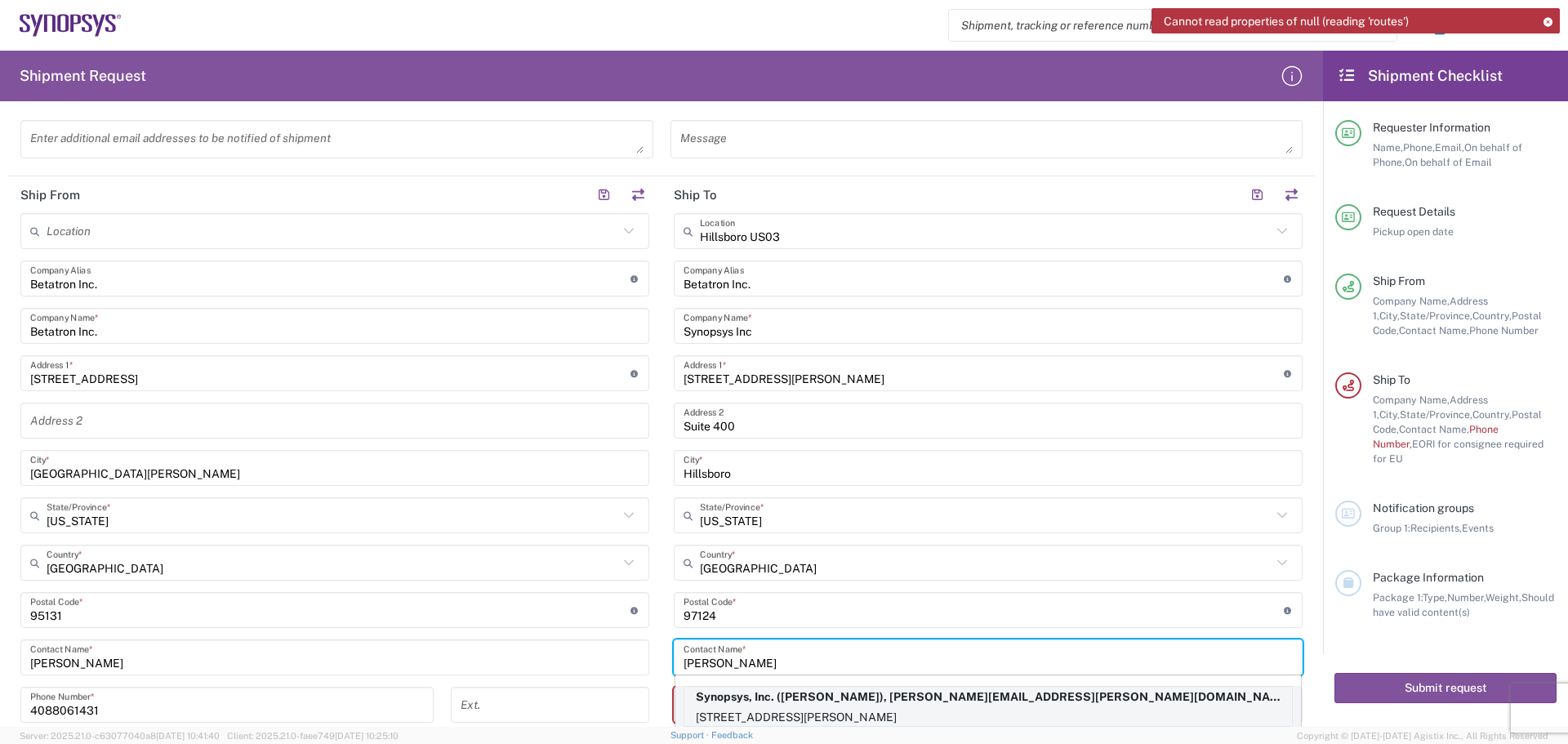
type input "[PERSON_NAME]"
click at [798, 701] on p "Synopsys, Inc. ([PERSON_NAME]), [PERSON_NAME][EMAIL_ADDRESS][PERSON_NAME][DOMAI…" at bounding box center [988, 698] width 607 height 21
type input "Synopsys Hillsboro"
type input "Synopsys, Inc."
type input "[STREET_ADDRESS][PERSON_NAME]"
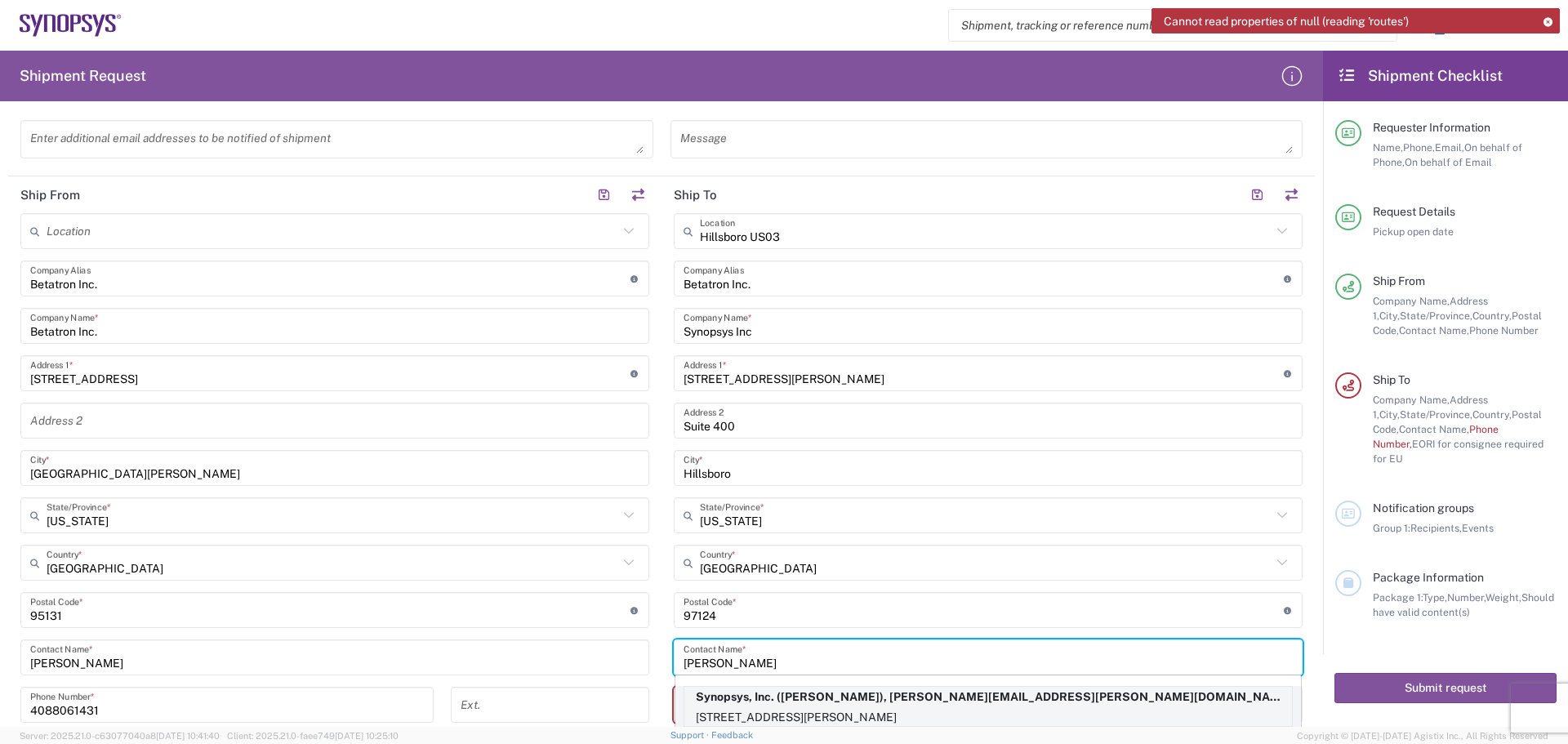
type input "[PERSON_NAME]"
type input "5038808195"
type input "[PERSON_NAME][EMAIL_ADDRESS][PERSON_NAME][DOMAIN_NAME]"
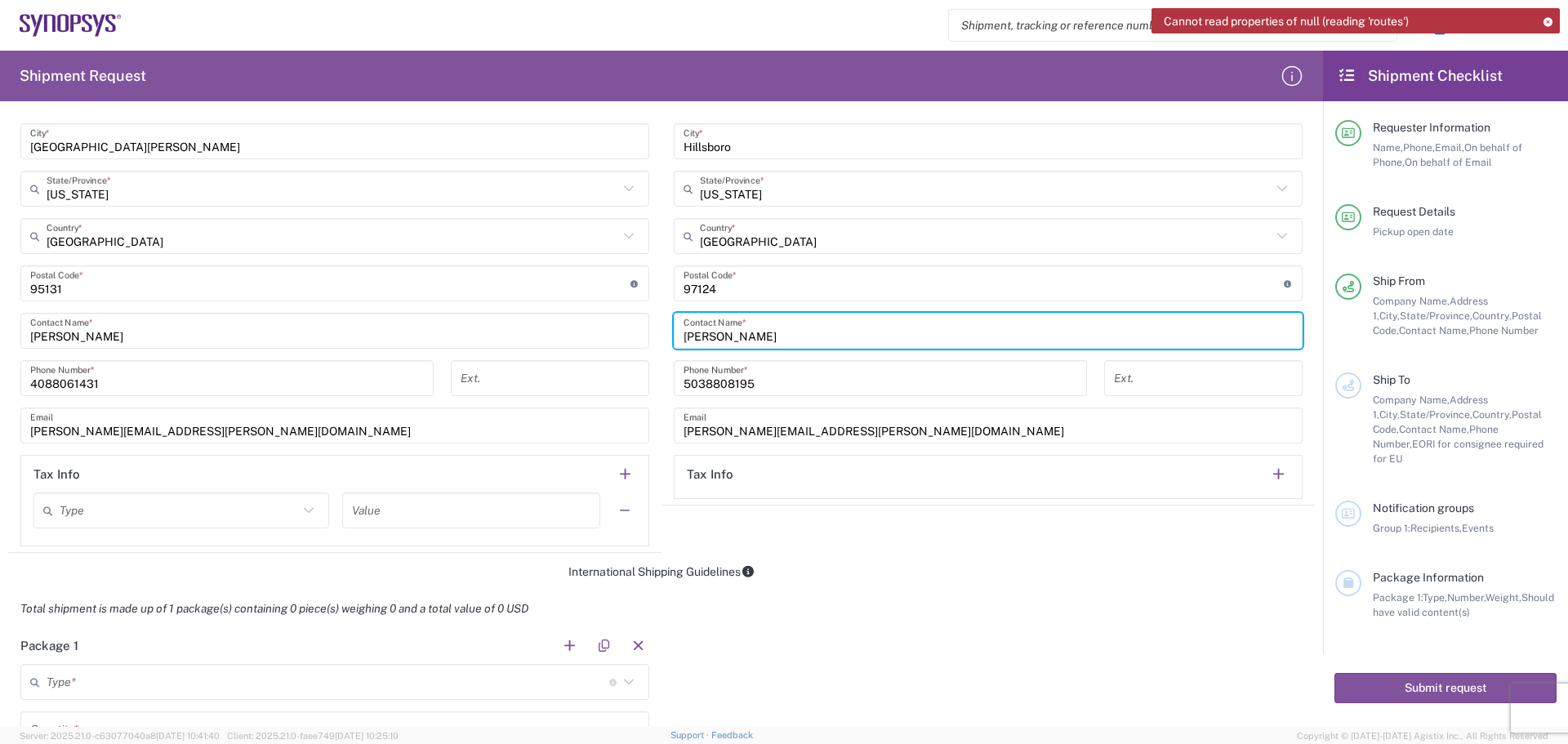
scroll to position [249, 0]
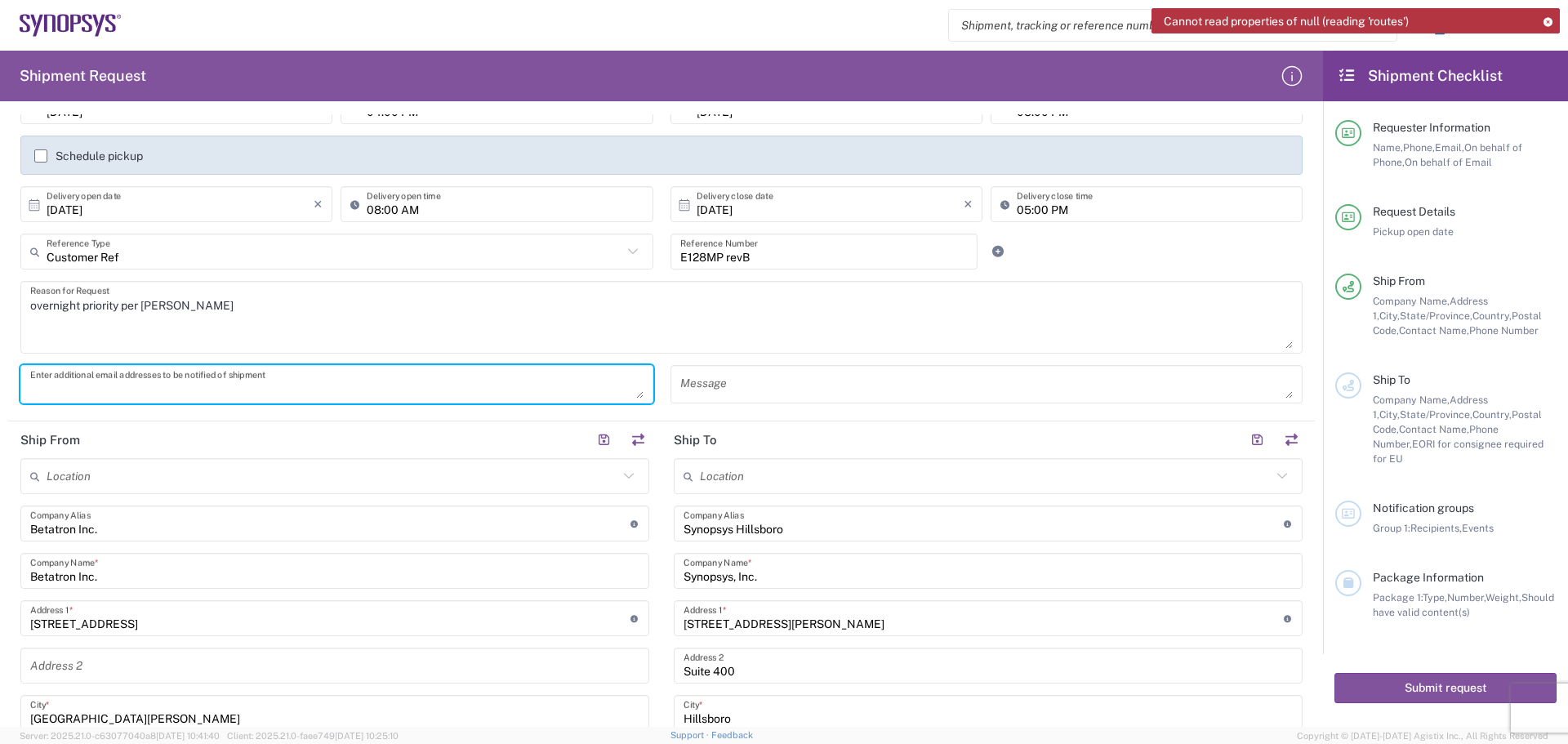
click at [38, 384] on textarea at bounding box center [337, 384] width 613 height 28
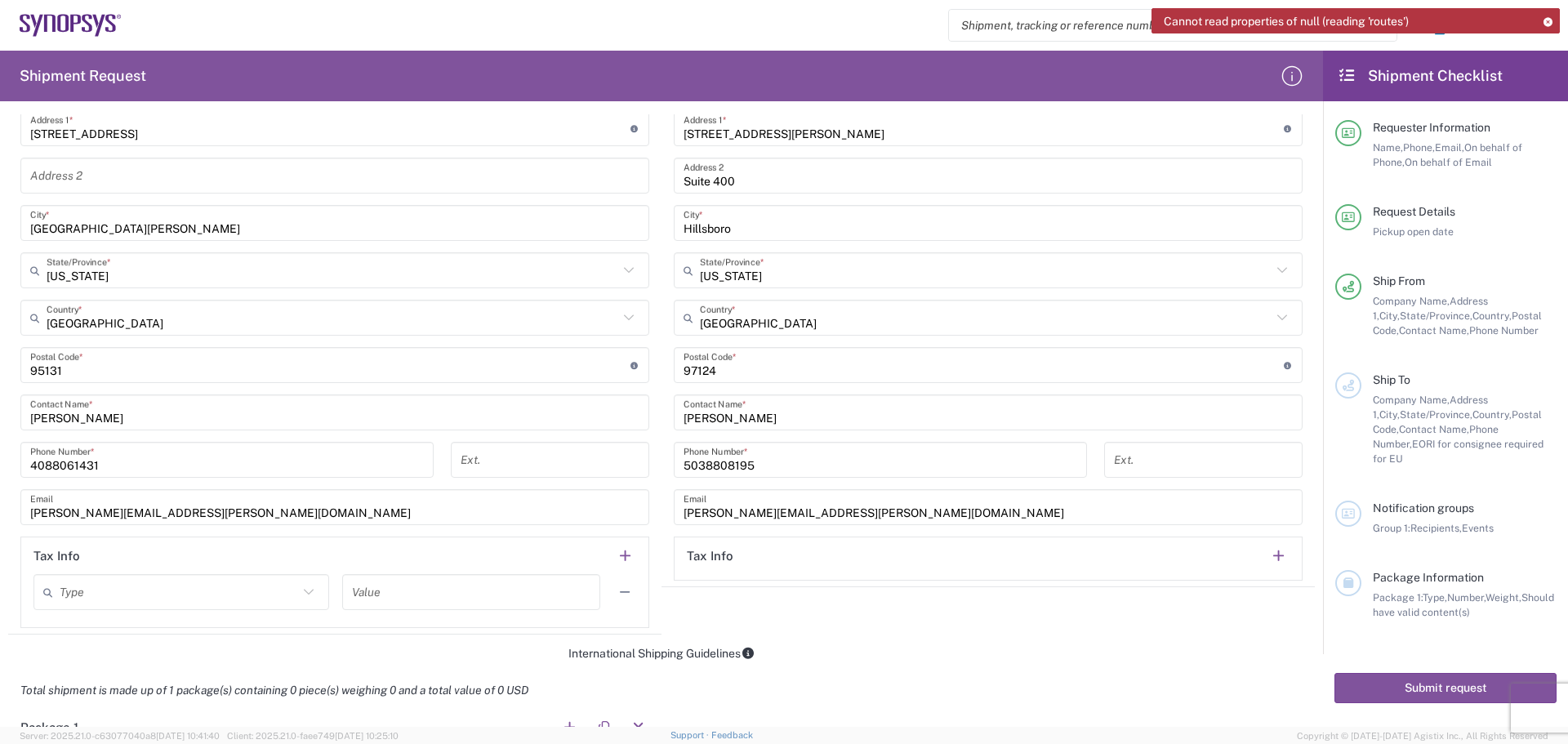
scroll to position [1065, 0]
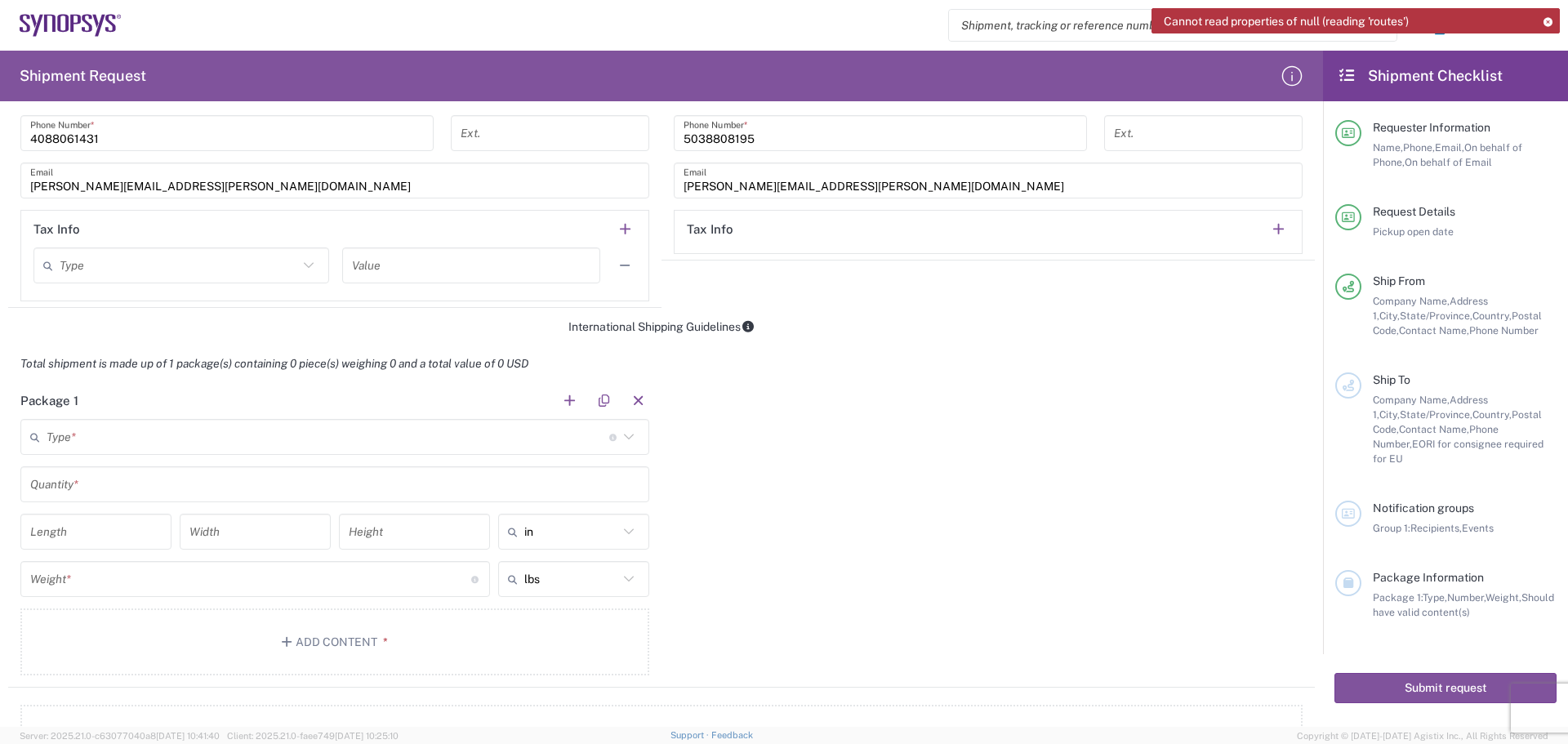
type textarea "[PERSON_NAME]."
click at [111, 439] on input "text" at bounding box center [327, 437] width 563 height 28
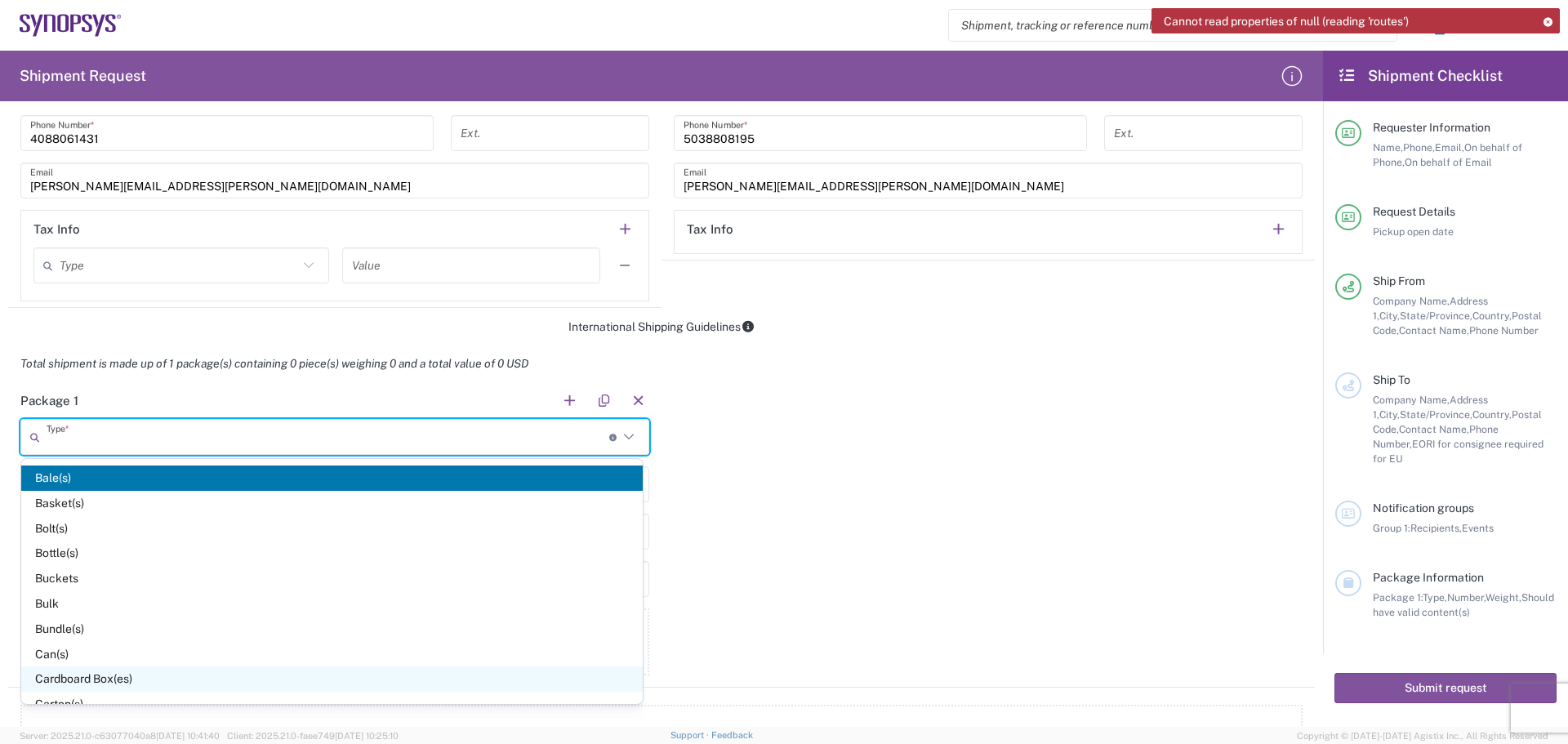
click at [181, 682] on span "Cardboard Box(es)" at bounding box center [331, 679] width 622 height 26
type input "Cardboard Box(es)"
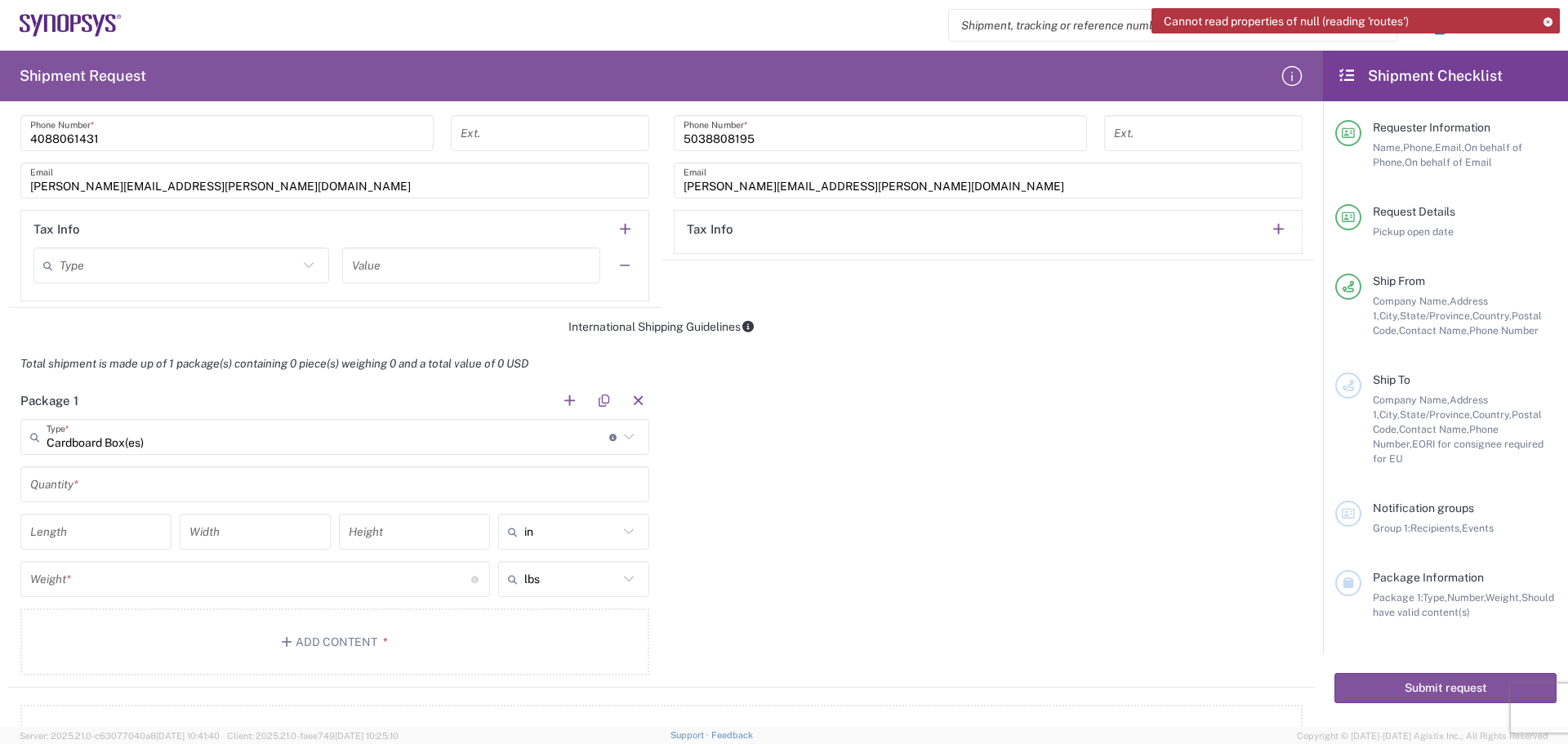
click at [103, 488] on input "text" at bounding box center [335, 485] width 609 height 28
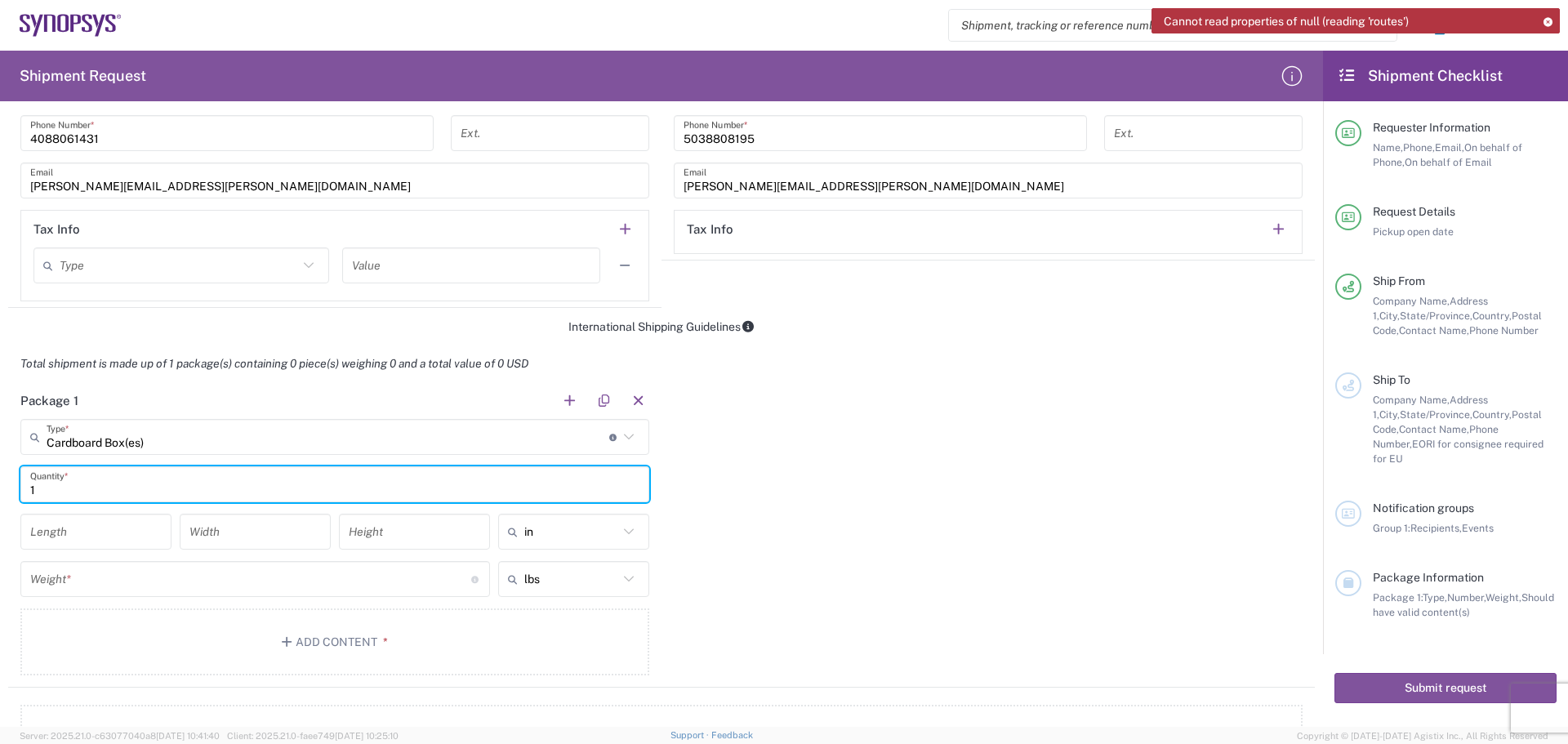
type input "1"
click at [436, 461] on main "Cardboard Box(es) Type * Material used to package goods Bale(s) Basket(s) Bolt(…" at bounding box center [335, 550] width 654 height 262
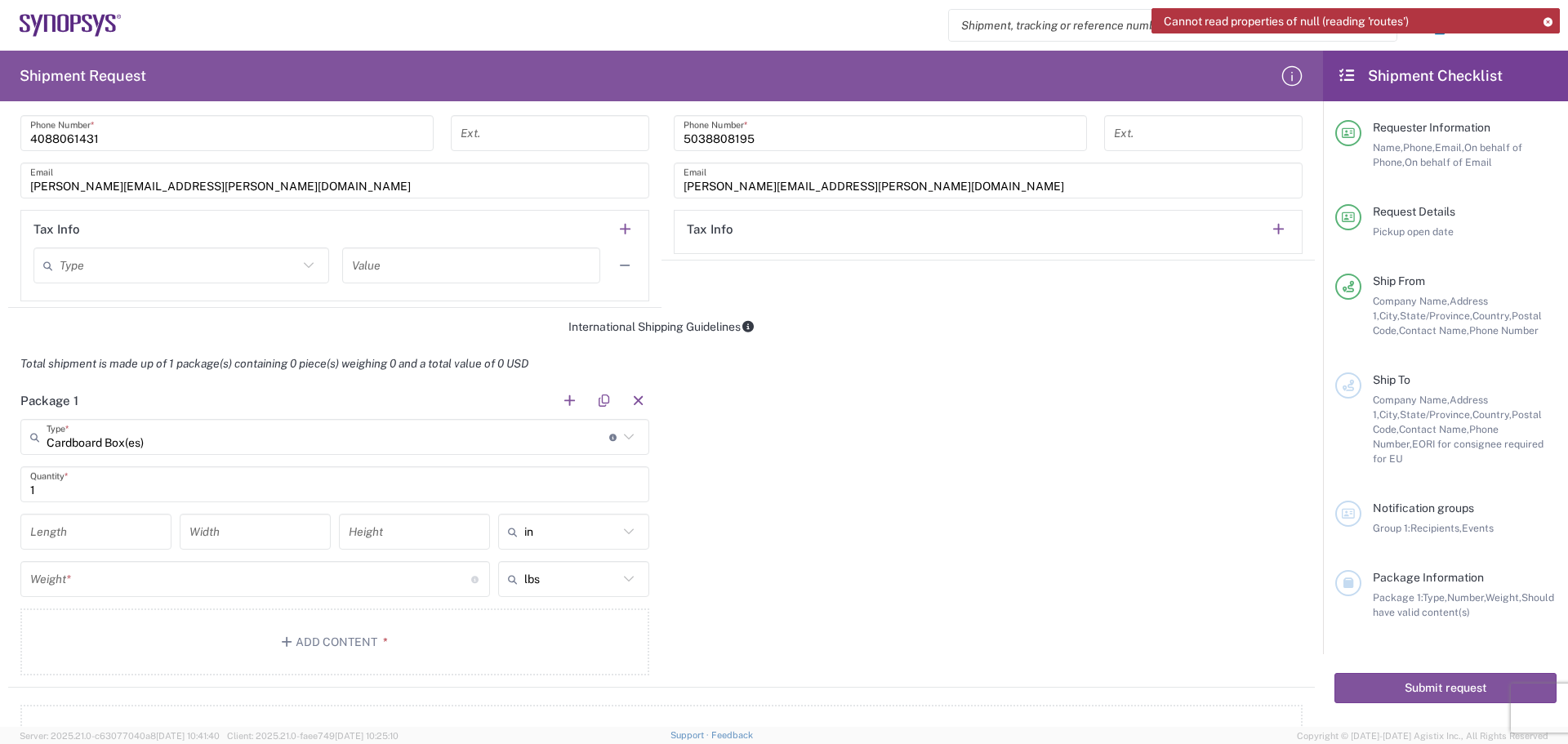
click at [53, 532] on input "number" at bounding box center [96, 532] width 132 height 28
type input "17.5"
type input "10"
type input "9.5"
click at [66, 580] on input "number" at bounding box center [251, 580] width 441 height 28
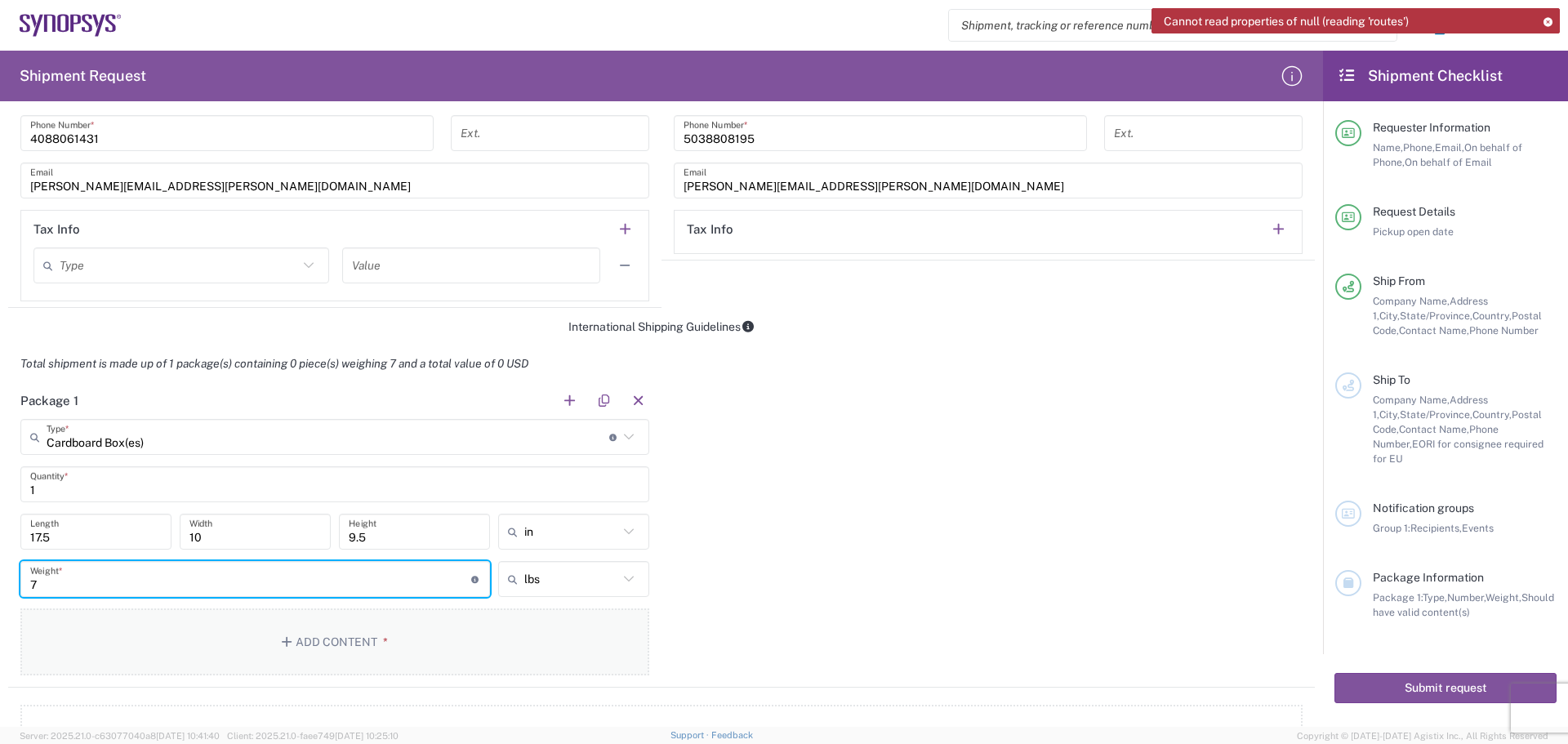
type input "7"
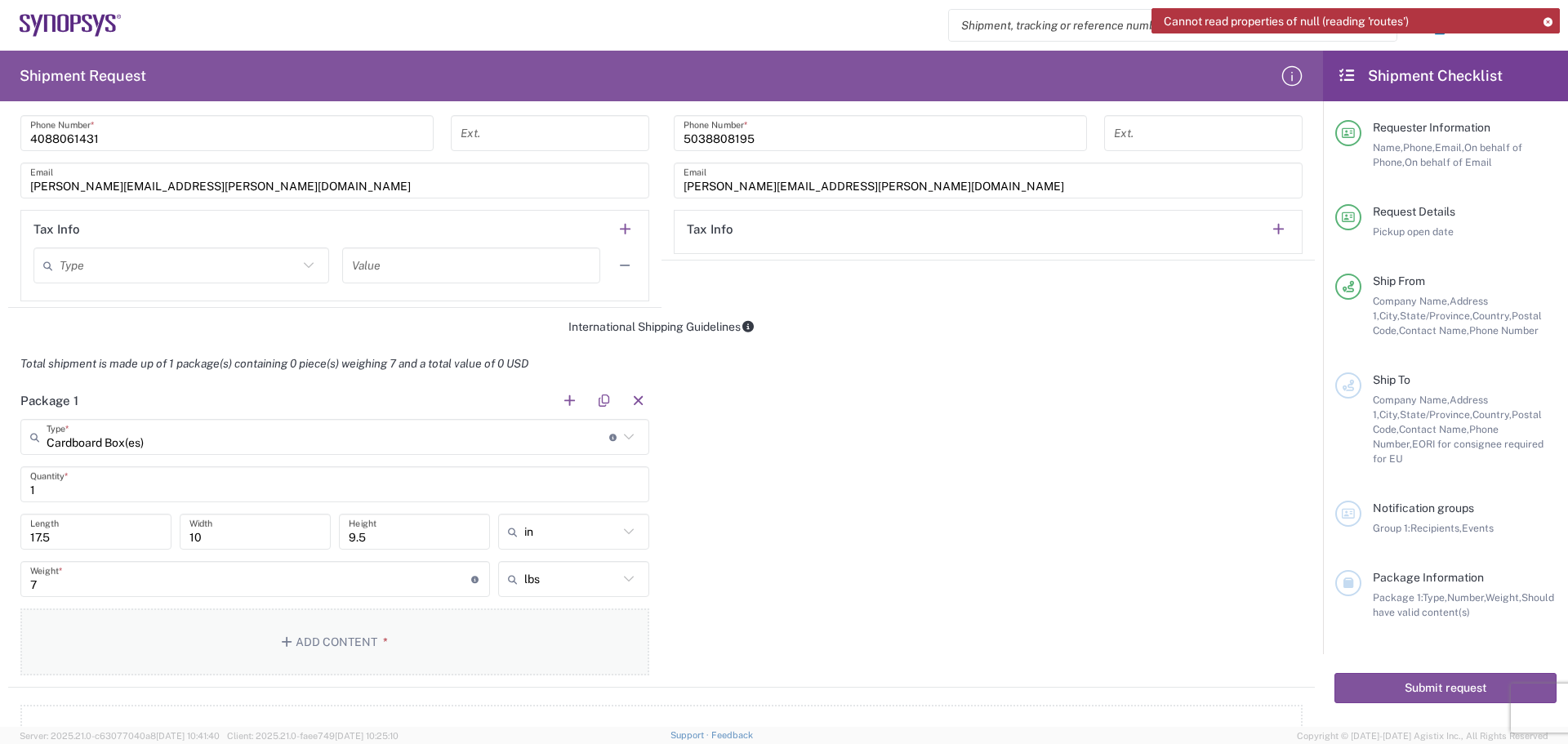
click at [320, 648] on button "Add Content *" at bounding box center [335, 642] width 629 height 67
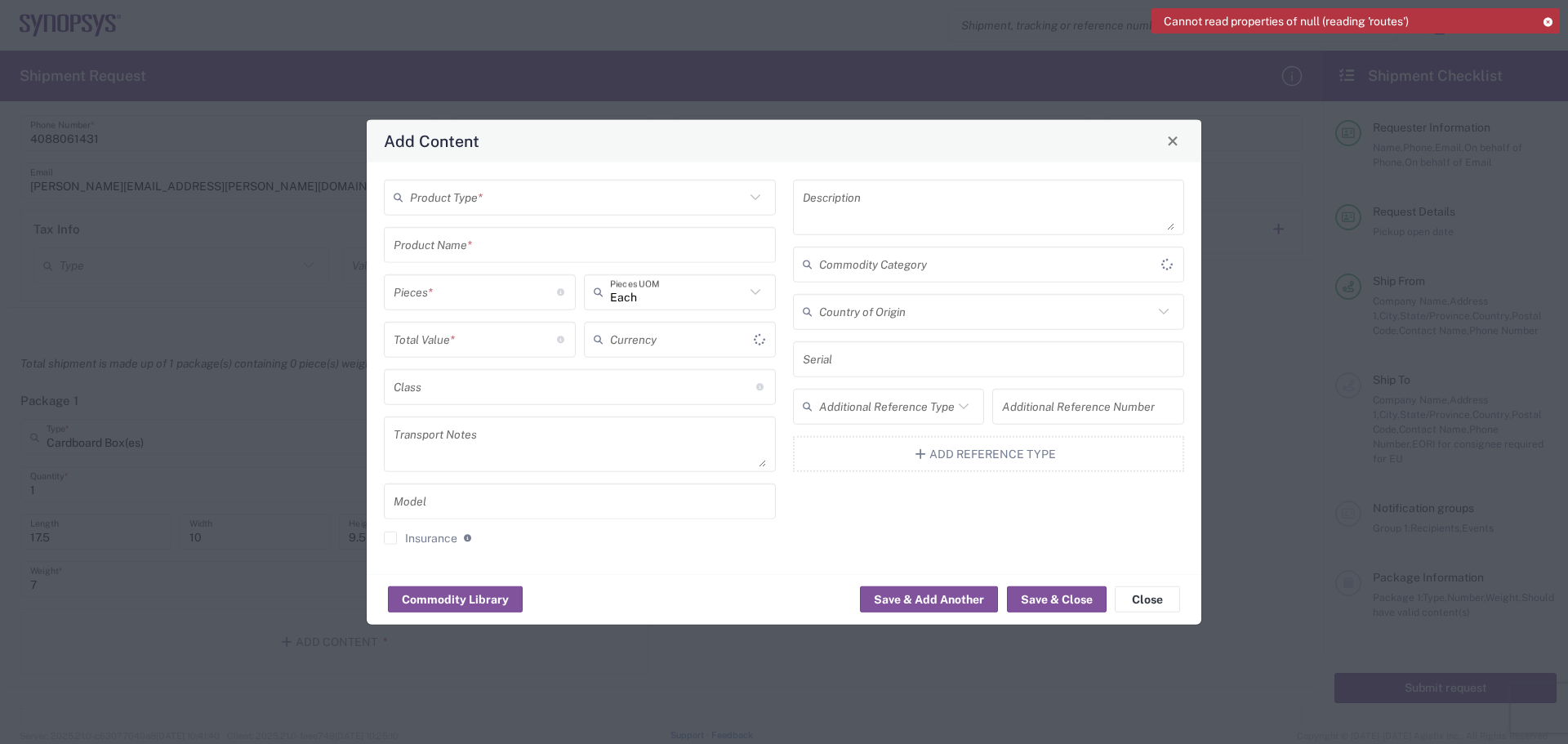
type input "US Dollar"
click at [461, 201] on input "text" at bounding box center [577, 197] width 335 height 28
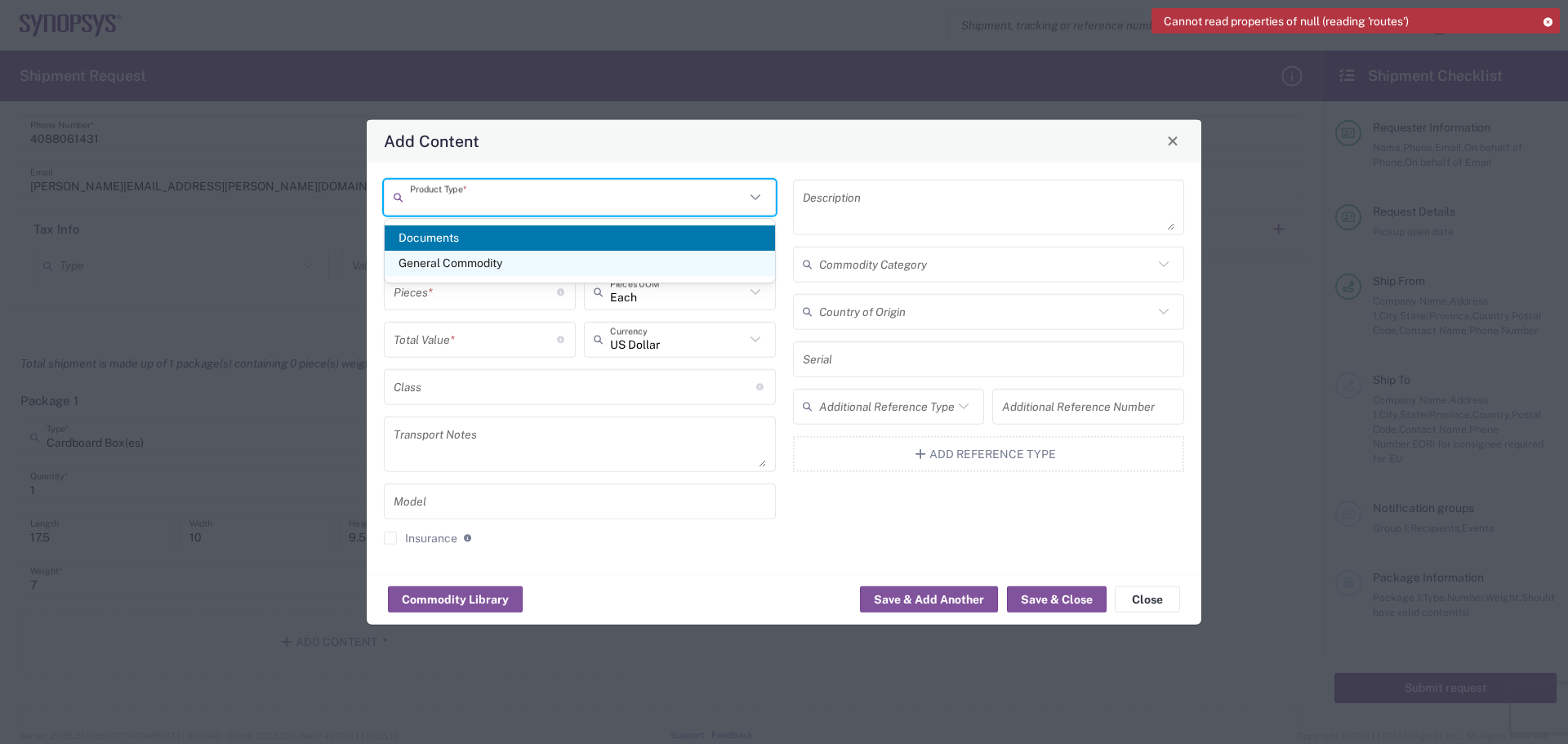
click at [545, 268] on span "General Commodity" at bounding box center [579, 263] width 390 height 26
type input "General Commodity"
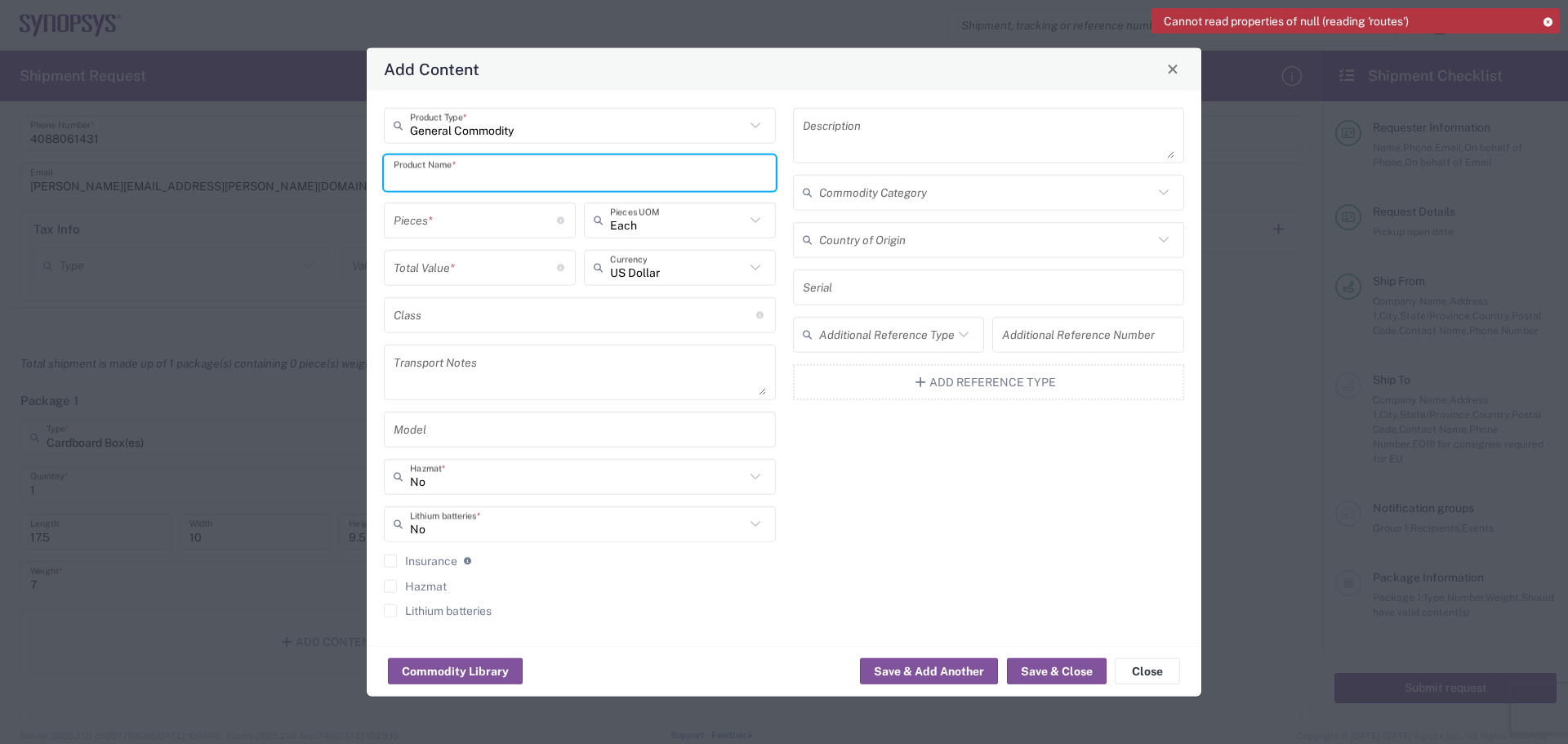
click at [432, 174] on input "text" at bounding box center [580, 173] width 372 height 28
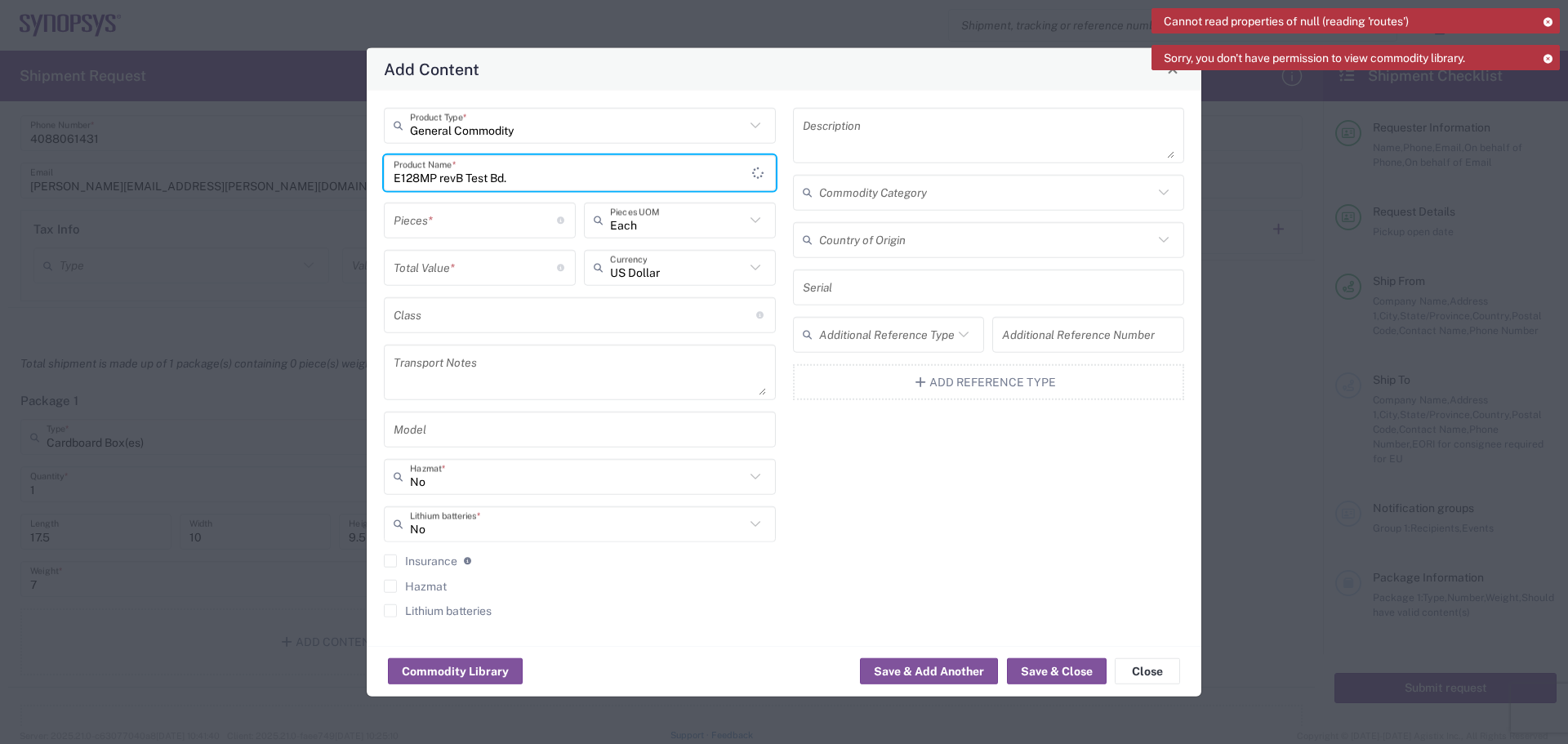
type input "E128MP revB Test Bd."
click at [467, 228] on input "number" at bounding box center [476, 220] width 163 height 28
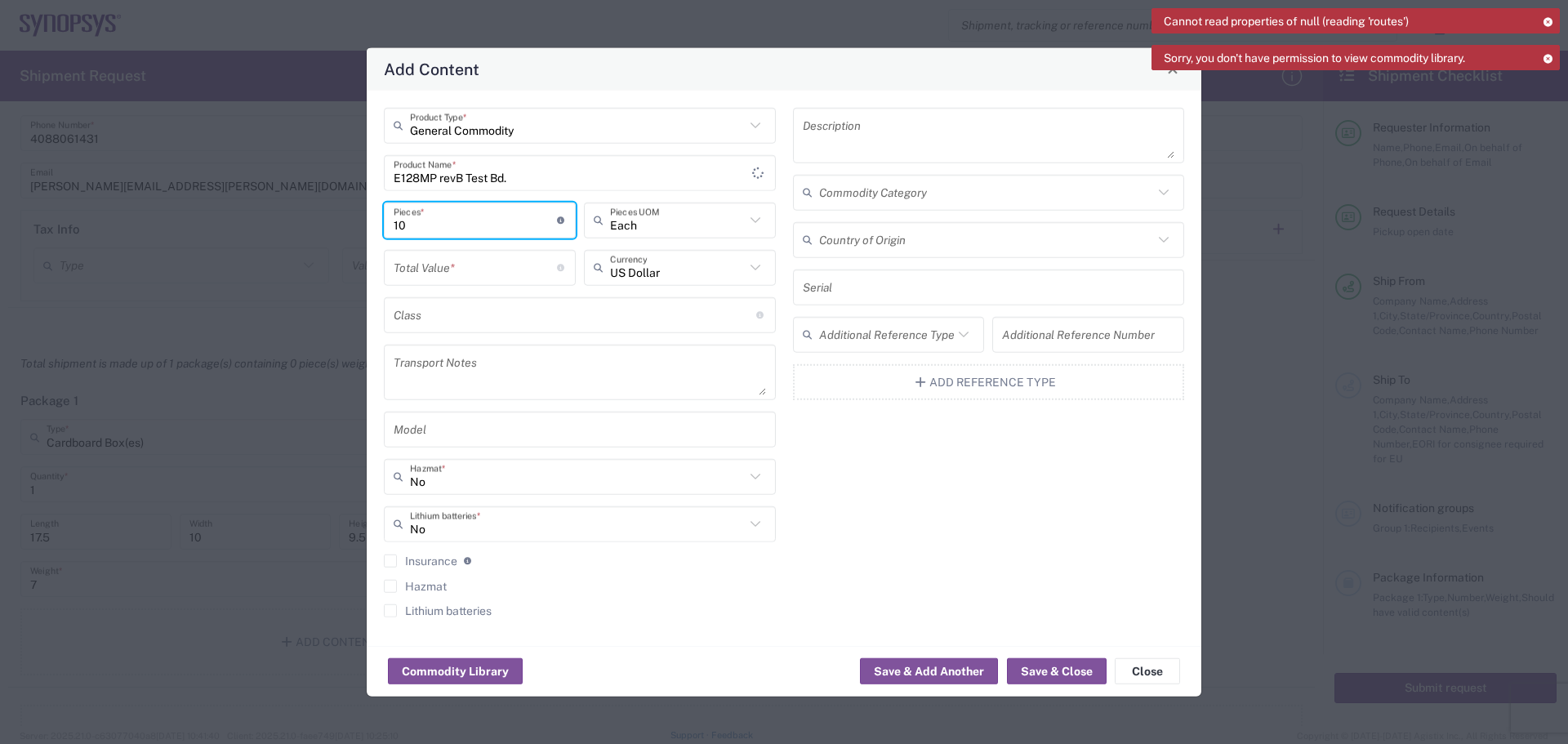
type input "10"
click at [445, 270] on input "number" at bounding box center [476, 268] width 163 height 28
type input "20000"
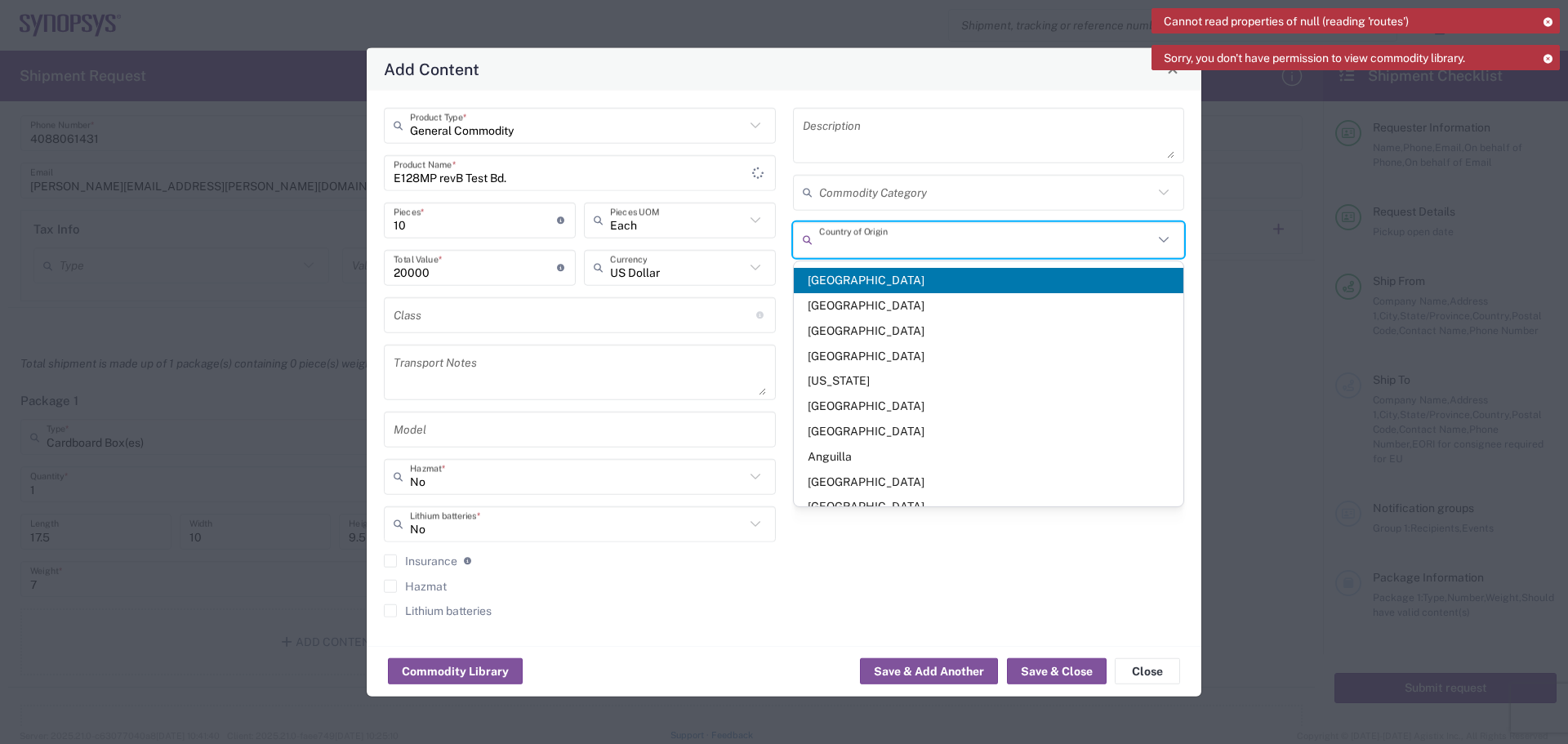
click at [1089, 244] on input "text" at bounding box center [986, 240] width 335 height 28
type input "[GEOGRAPHIC_DATA]"
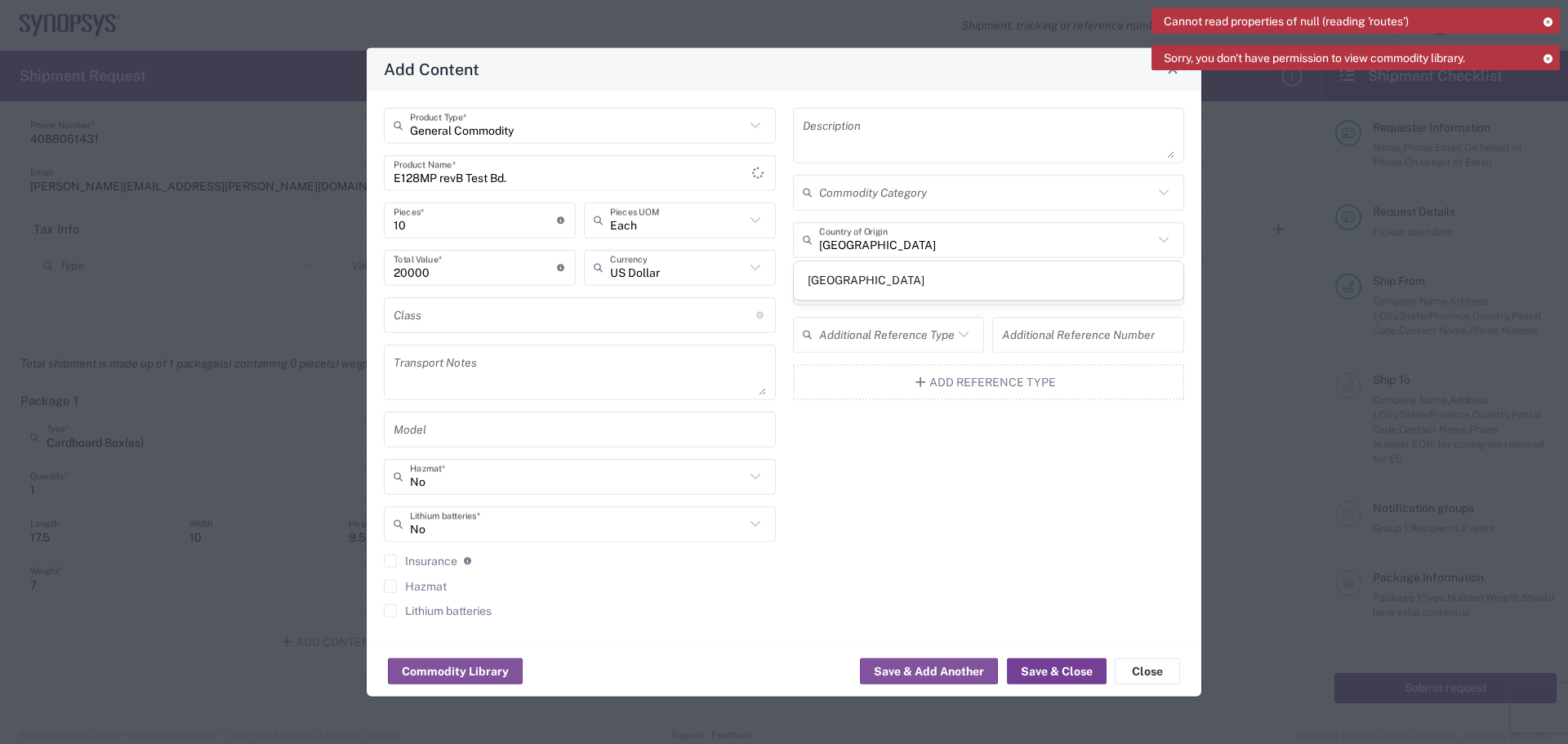
click at [1057, 674] on button "Save & Close" at bounding box center [1056, 672] width 100 height 27
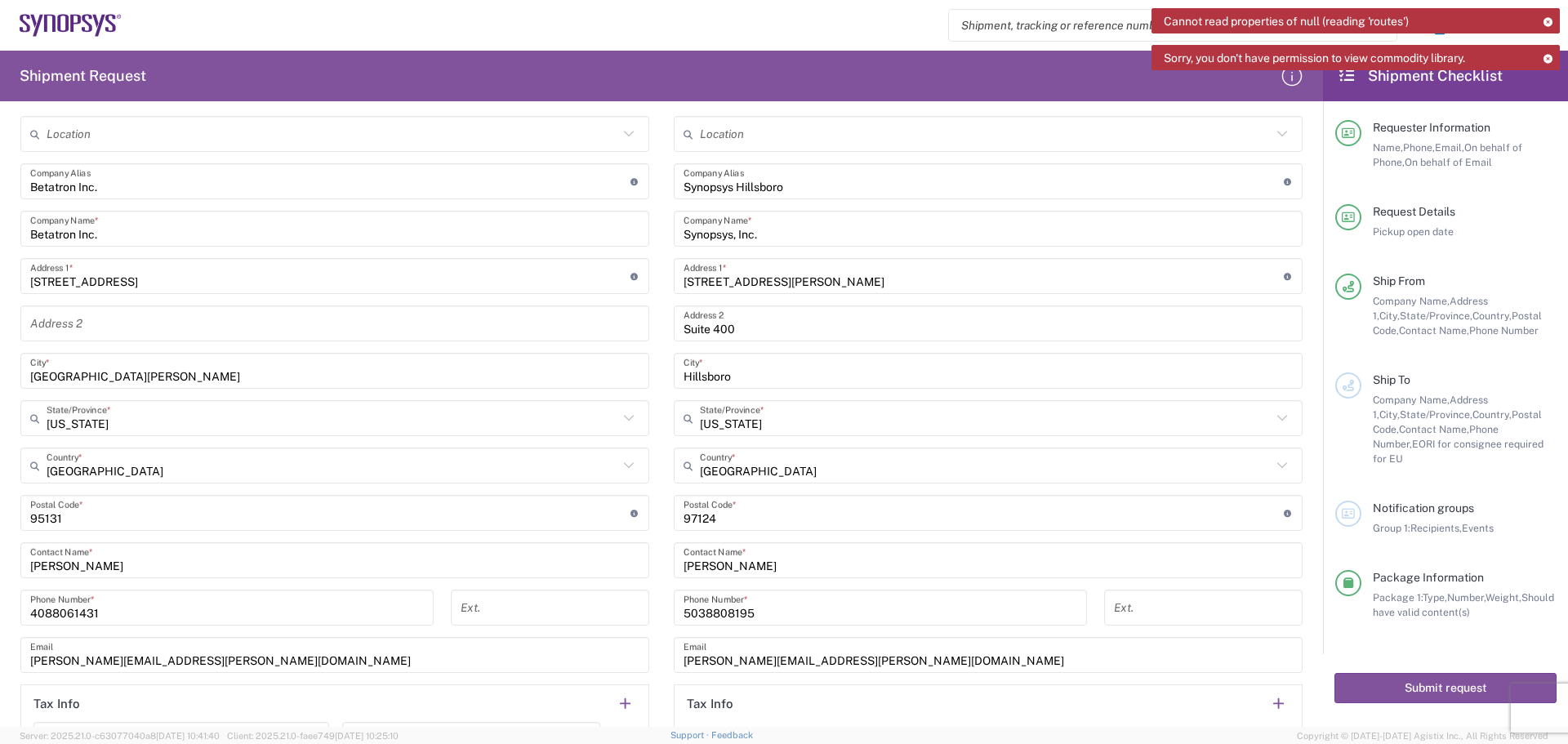
scroll to position [263, 0]
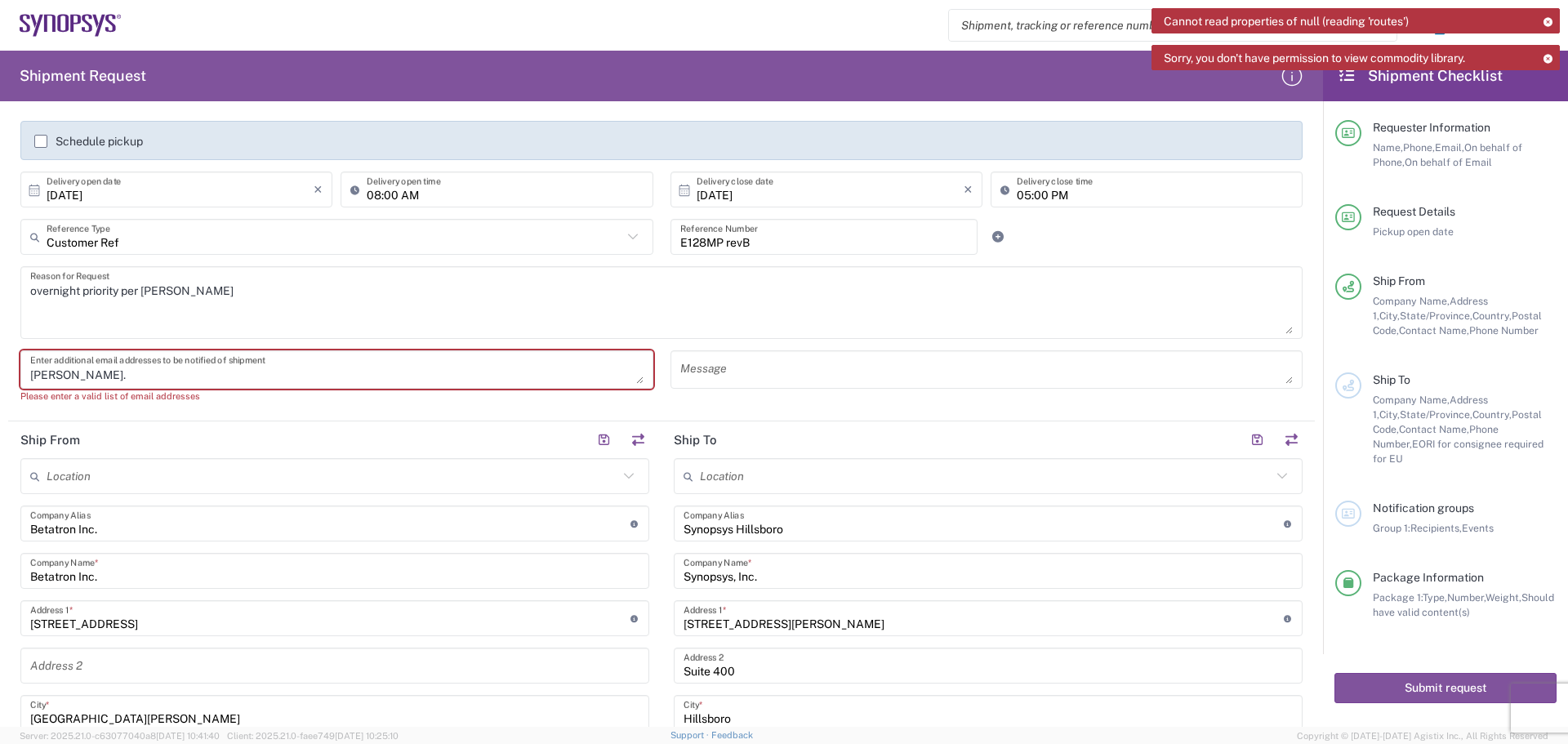
drag, startPoint x: 76, startPoint y: 376, endPoint x: 9, endPoint y: 380, distance: 67.1
click at [9, 384] on main "[DATE] × Pickup open date * Cancel Apply 04:00 PM Pickup open time [DATE] × Pic…" at bounding box center [662, 244] width 1307 height 342
paste textarea "[PERSON_NAME] <[PERSON_NAME][EMAIL_ADDRESS][DOMAIN_NAME]>"
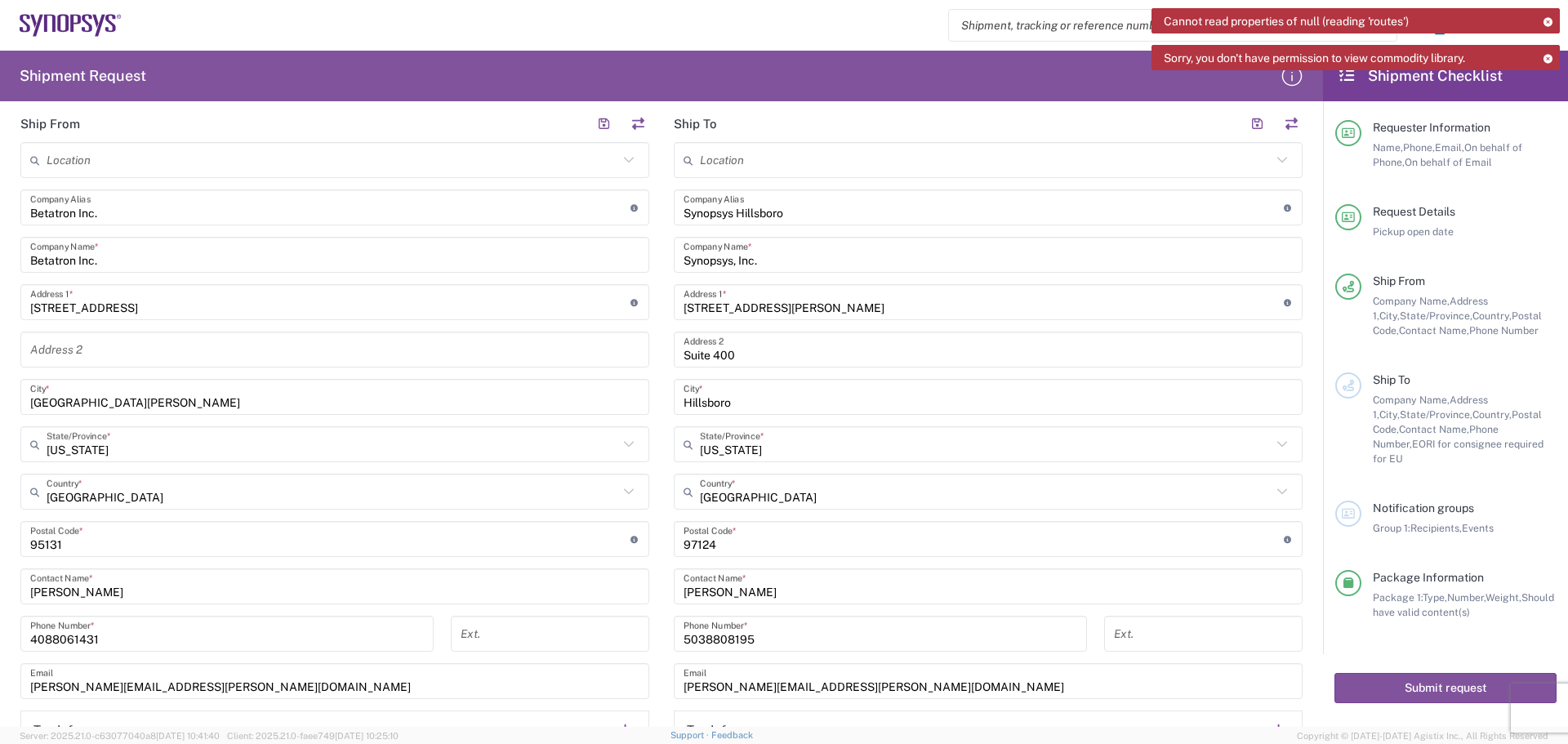
scroll to position [735, 0]
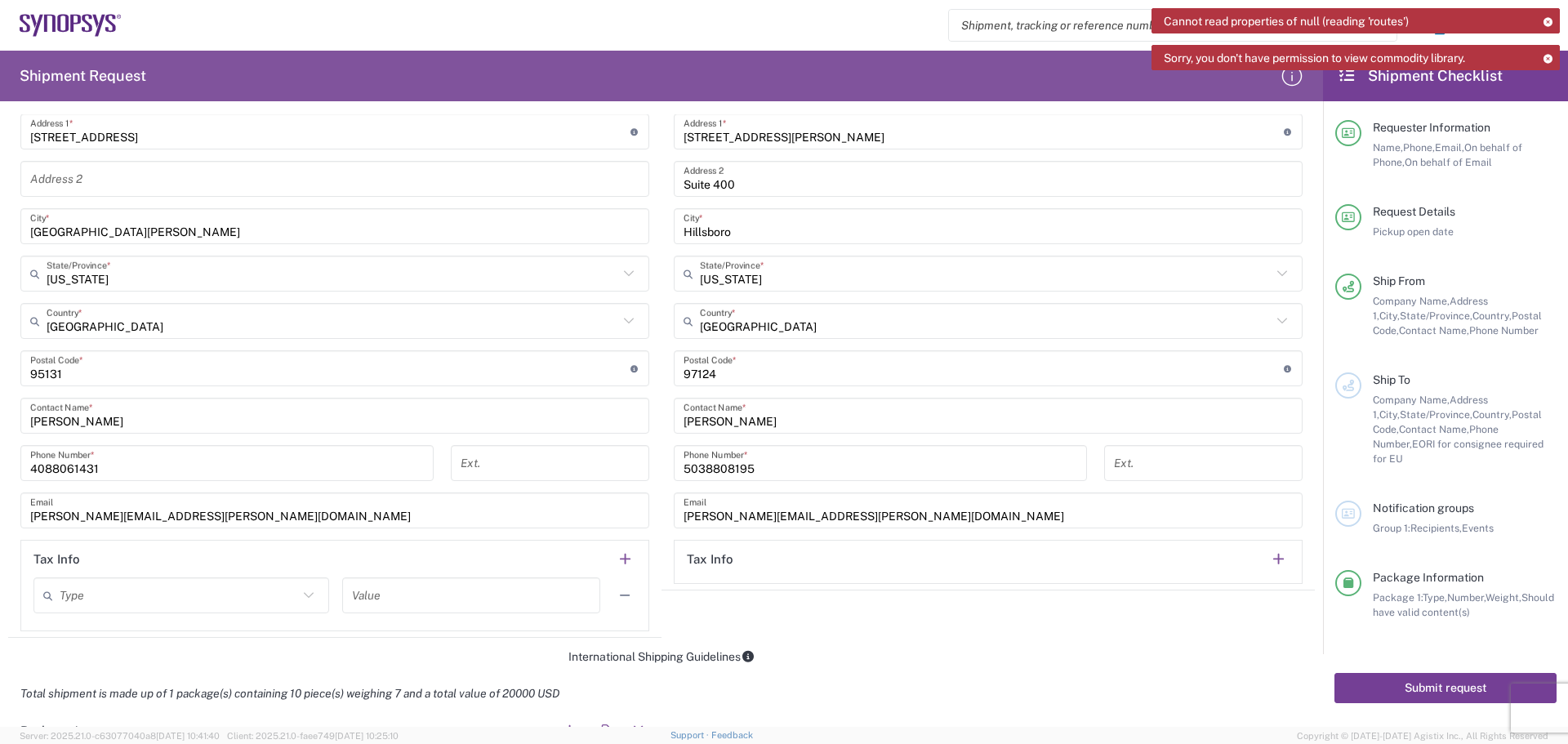
type textarea "[PERSON_NAME][EMAIL_ADDRESS][DOMAIN_NAME]"
click at [1362, 673] on button "Submit request" at bounding box center [1446, 688] width 222 height 30
